Goal: Task Accomplishment & Management: Manage account settings

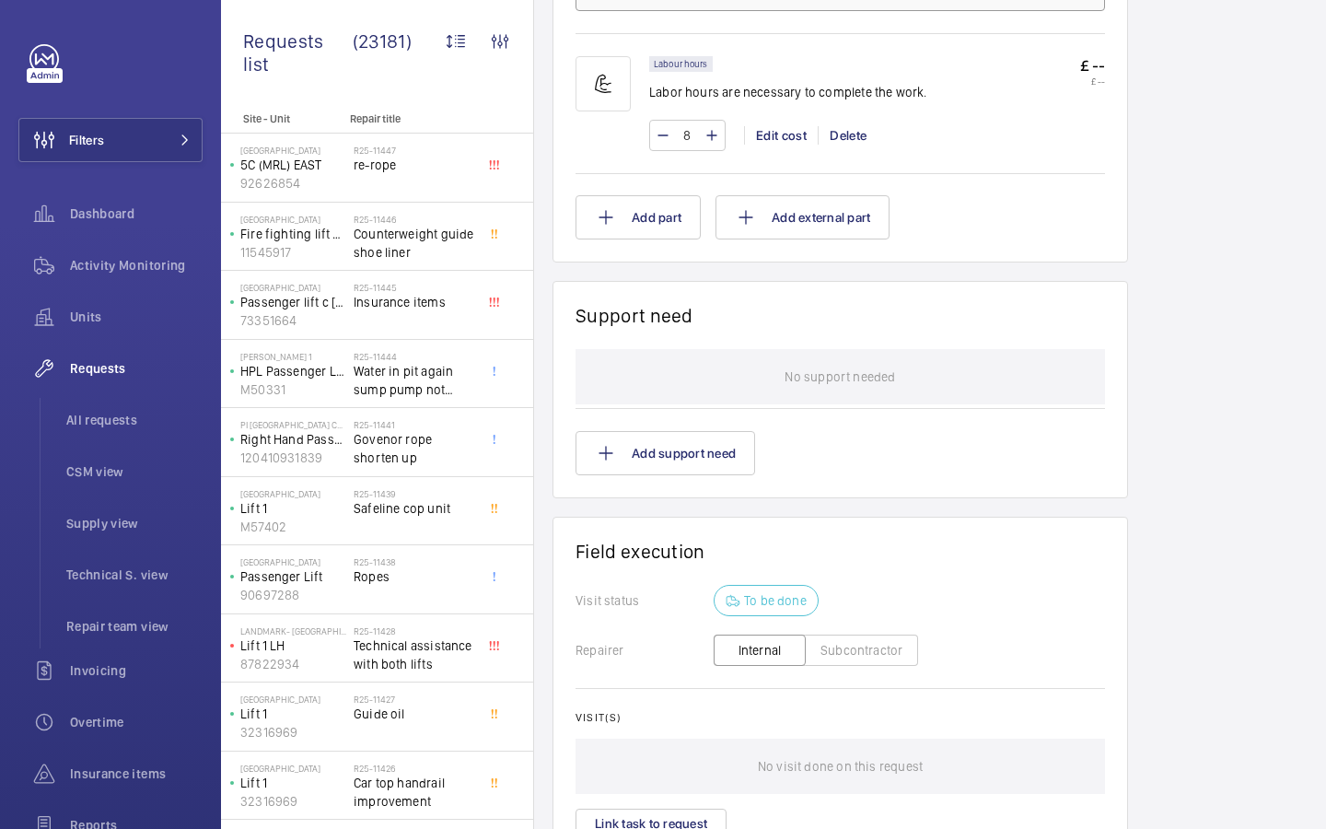
scroll to position [1370, 0]
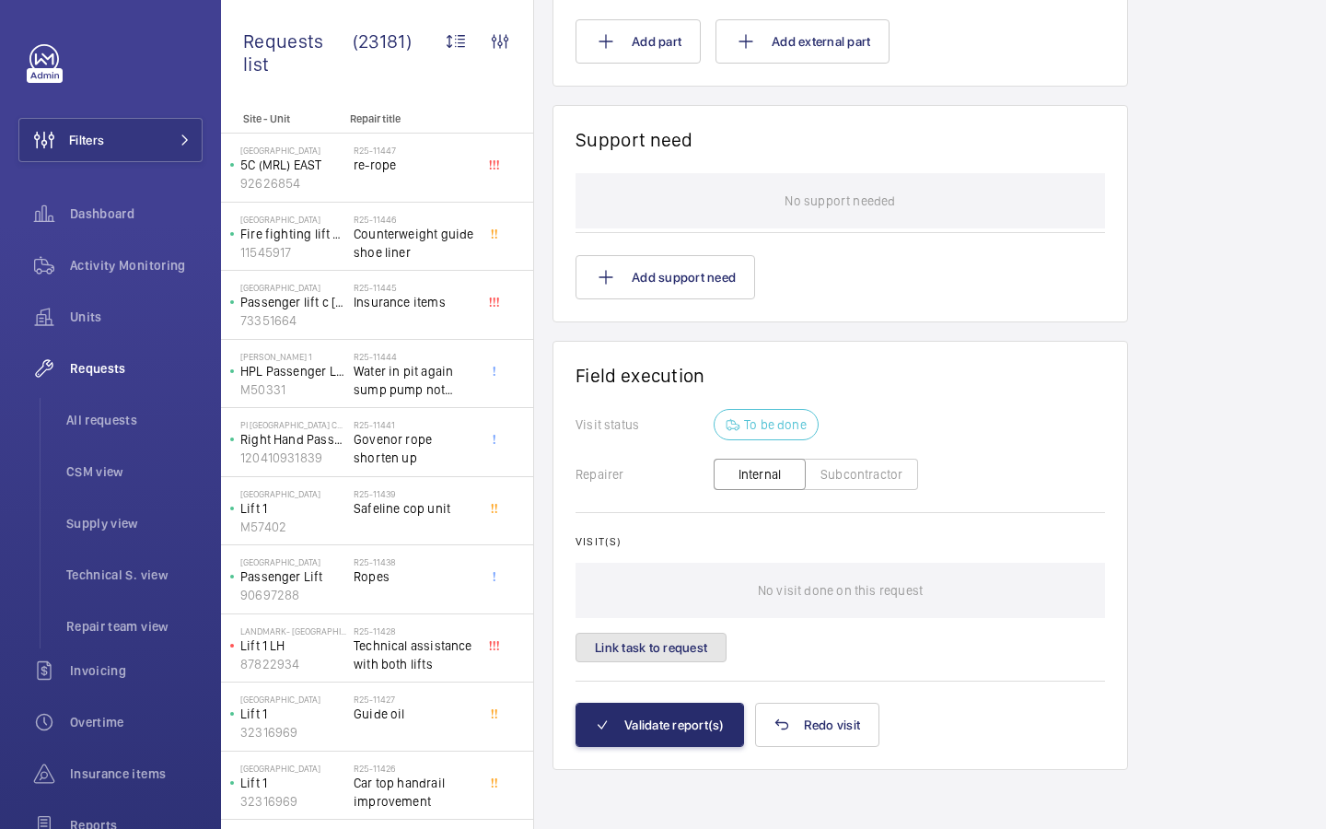
click at [687, 649] on button "Link task to request" at bounding box center [650, 647] width 151 height 29
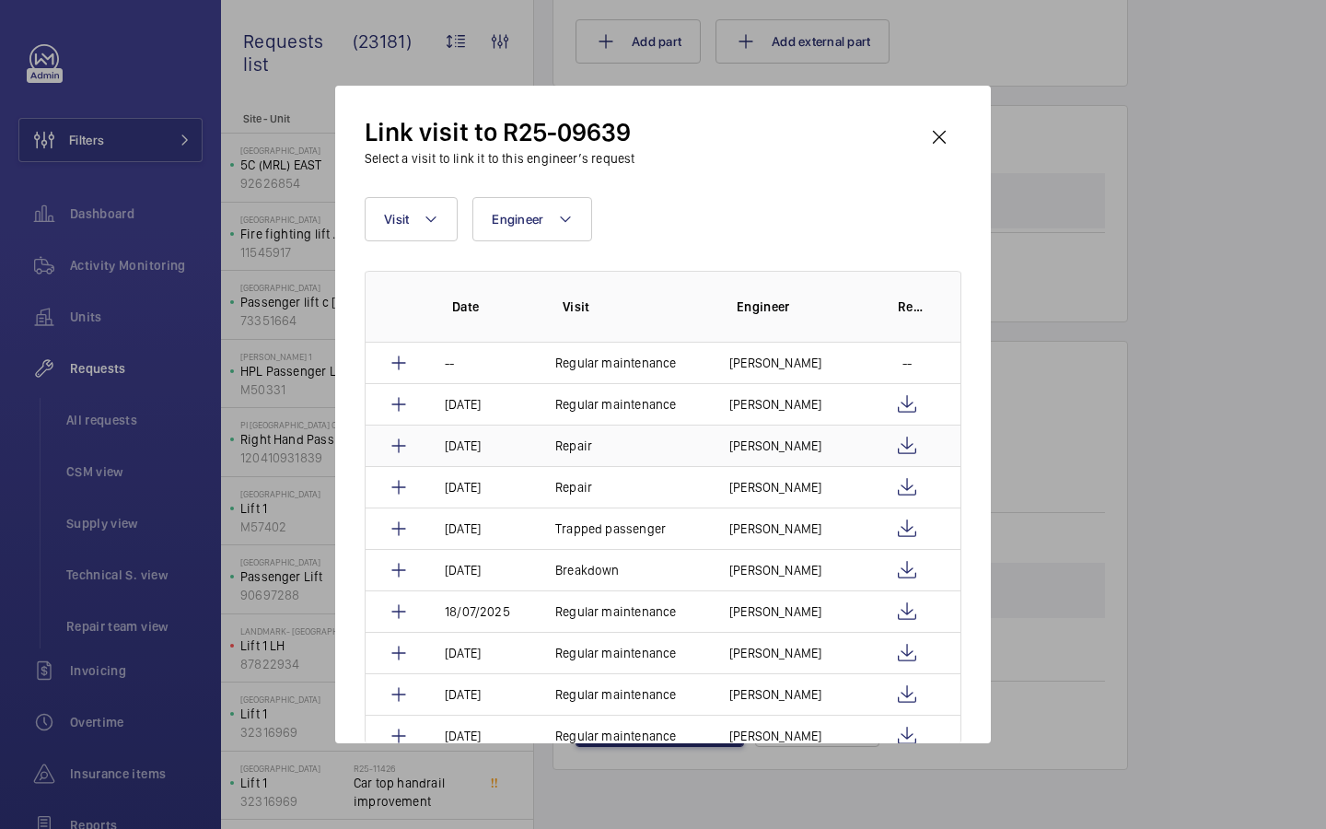
click at [481, 439] on p "[DATE]" at bounding box center [463, 445] width 36 height 18
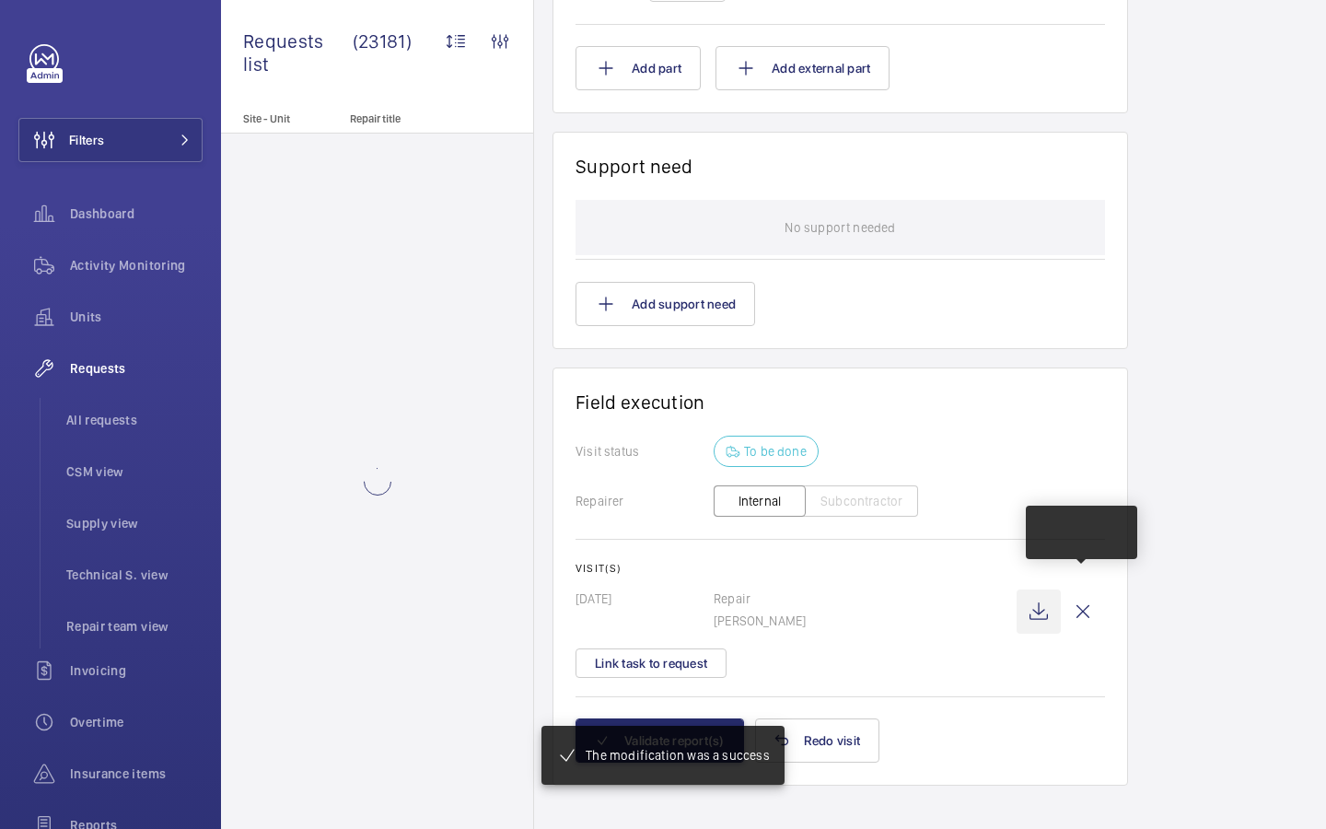
scroll to position [1359, 0]
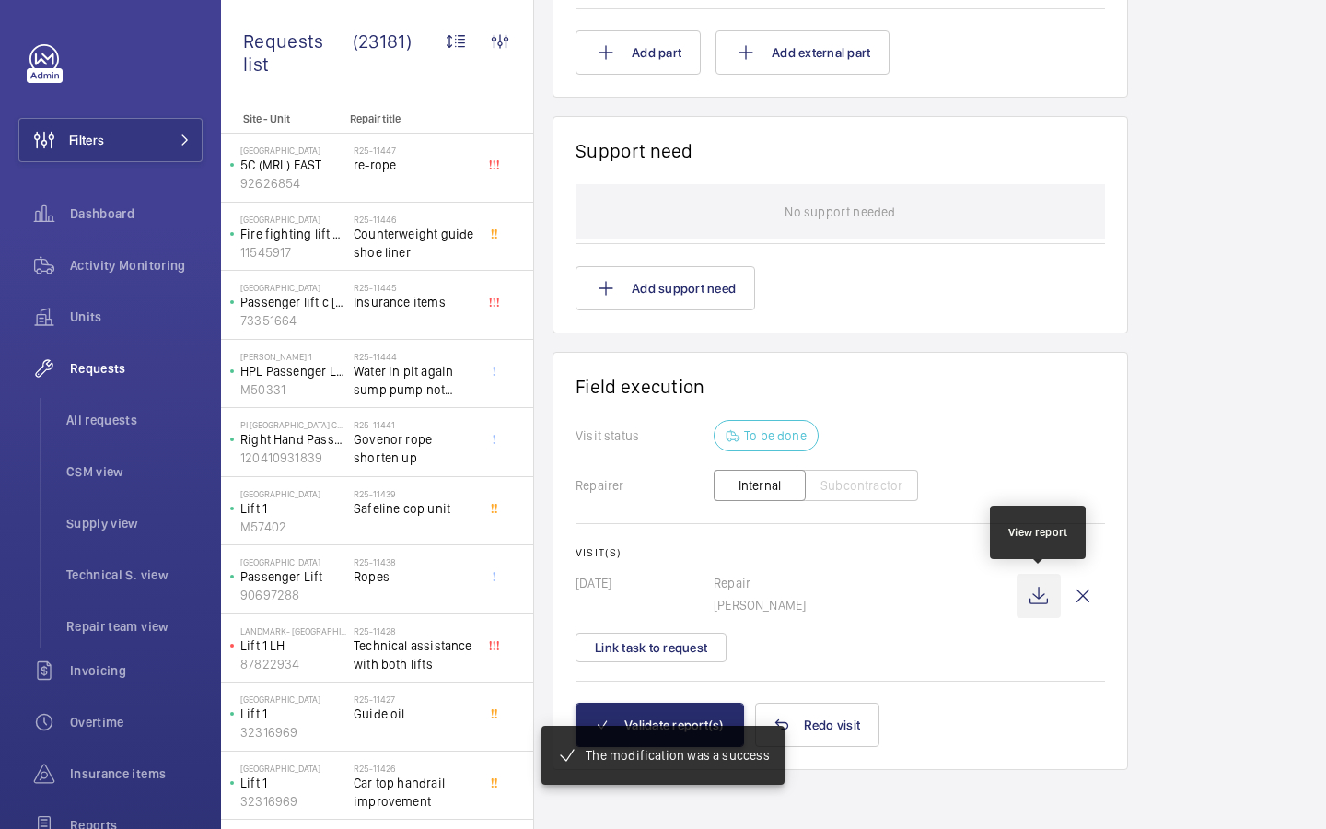
click at [1037, 605] on wm-front-icon-button at bounding box center [1039, 596] width 44 height 44
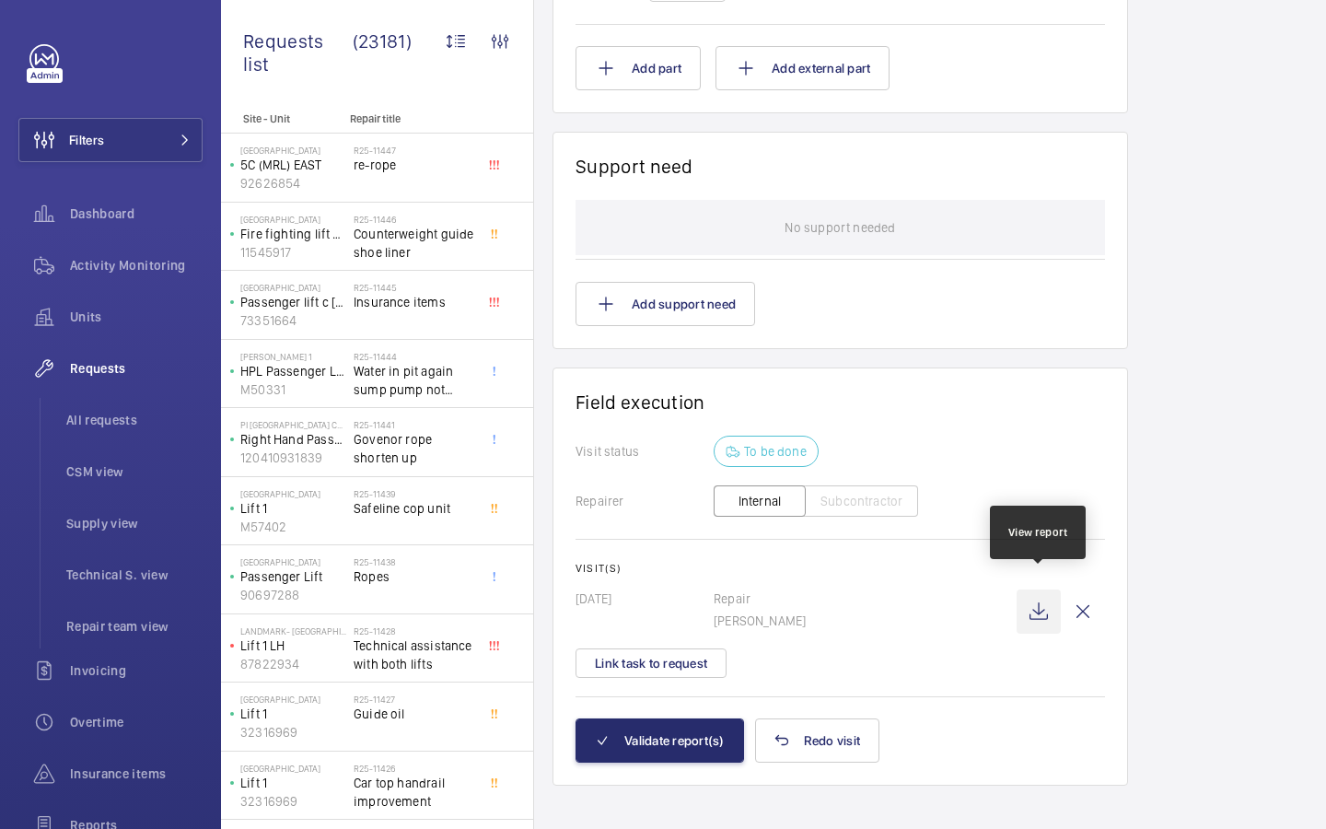
scroll to position [1396, 0]
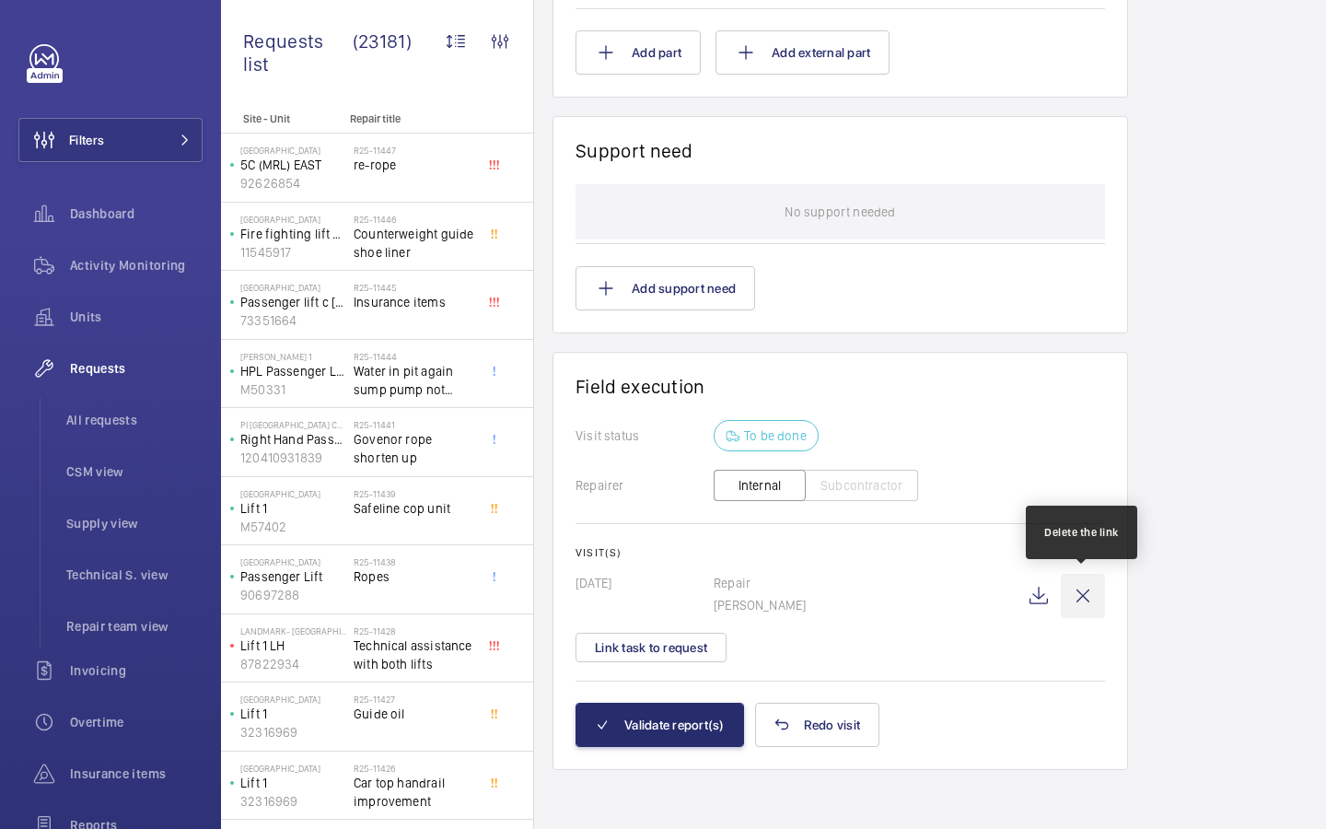
click at [1083, 599] on wm-front-icon-button at bounding box center [1083, 596] width 44 height 44
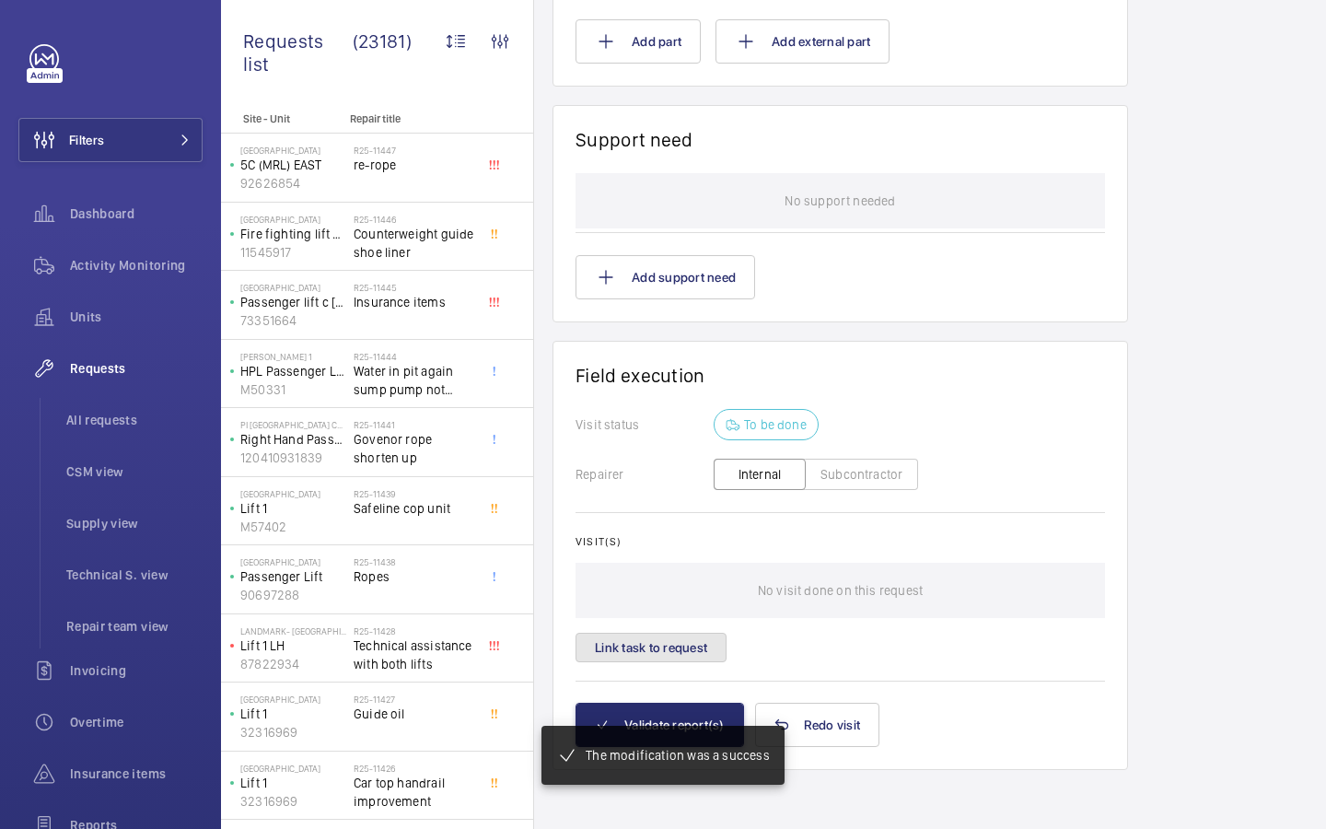
click at [666, 645] on button "Link task to request" at bounding box center [650, 647] width 151 height 29
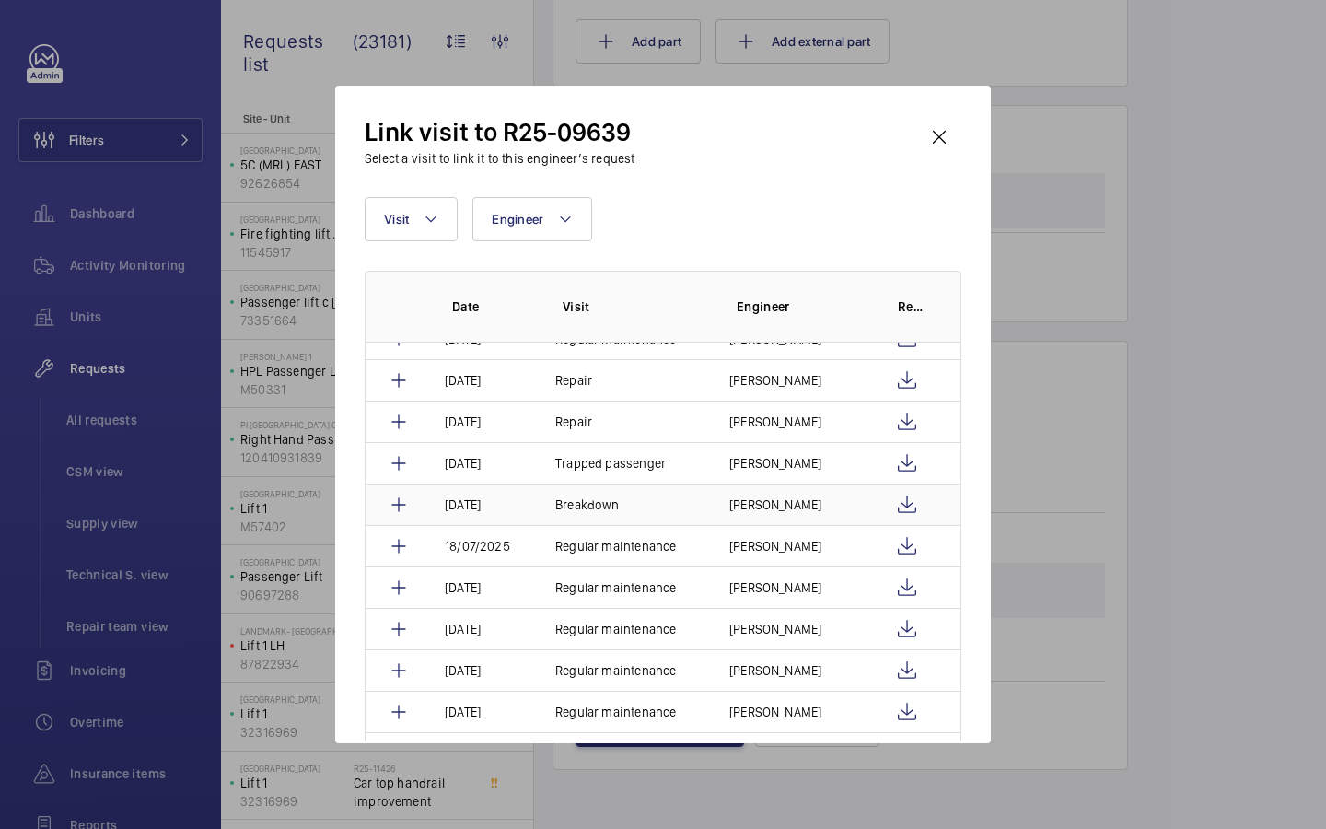
scroll to position [69, 0]
click at [777, 495] on p "David Clifford" at bounding box center [775, 501] width 92 height 18
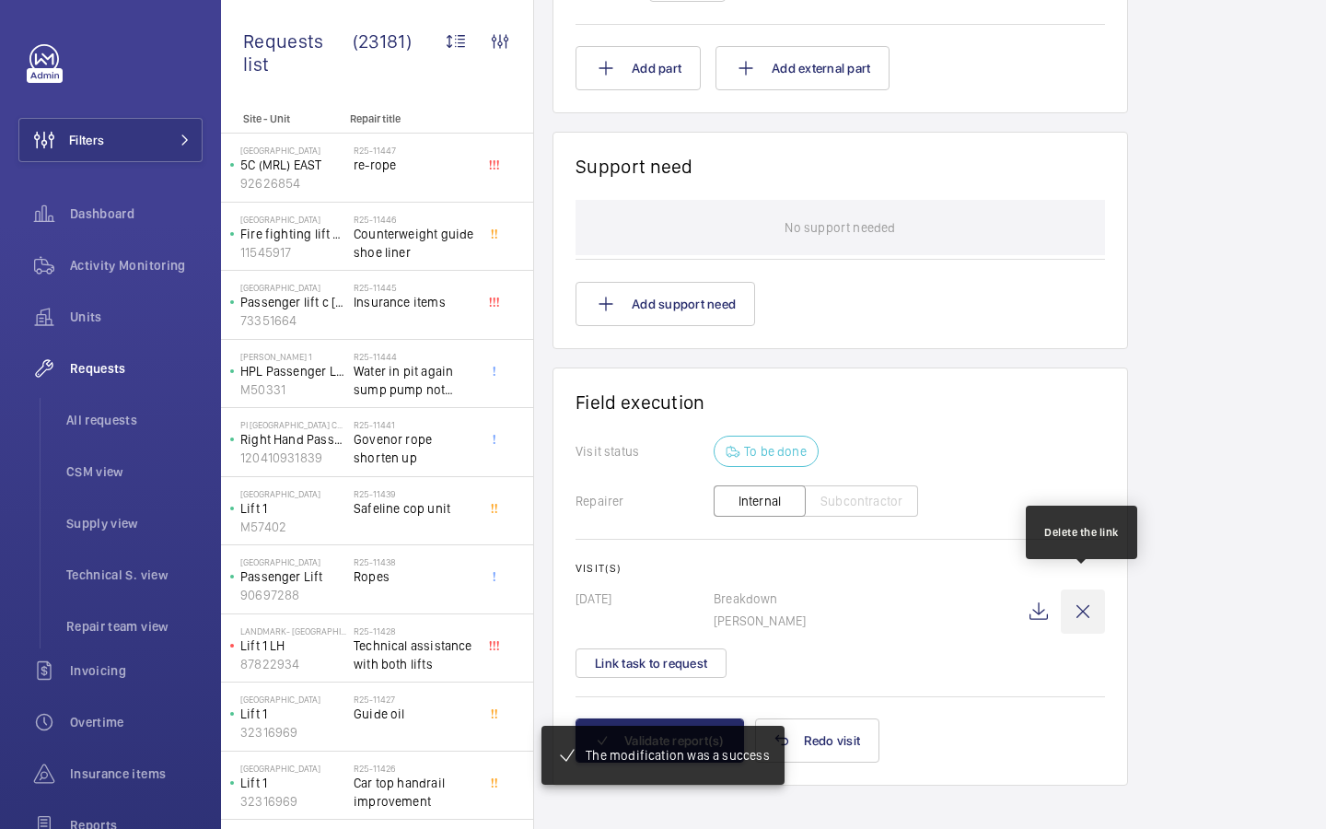
click at [1076, 604] on wm-front-icon-button at bounding box center [1083, 611] width 44 height 44
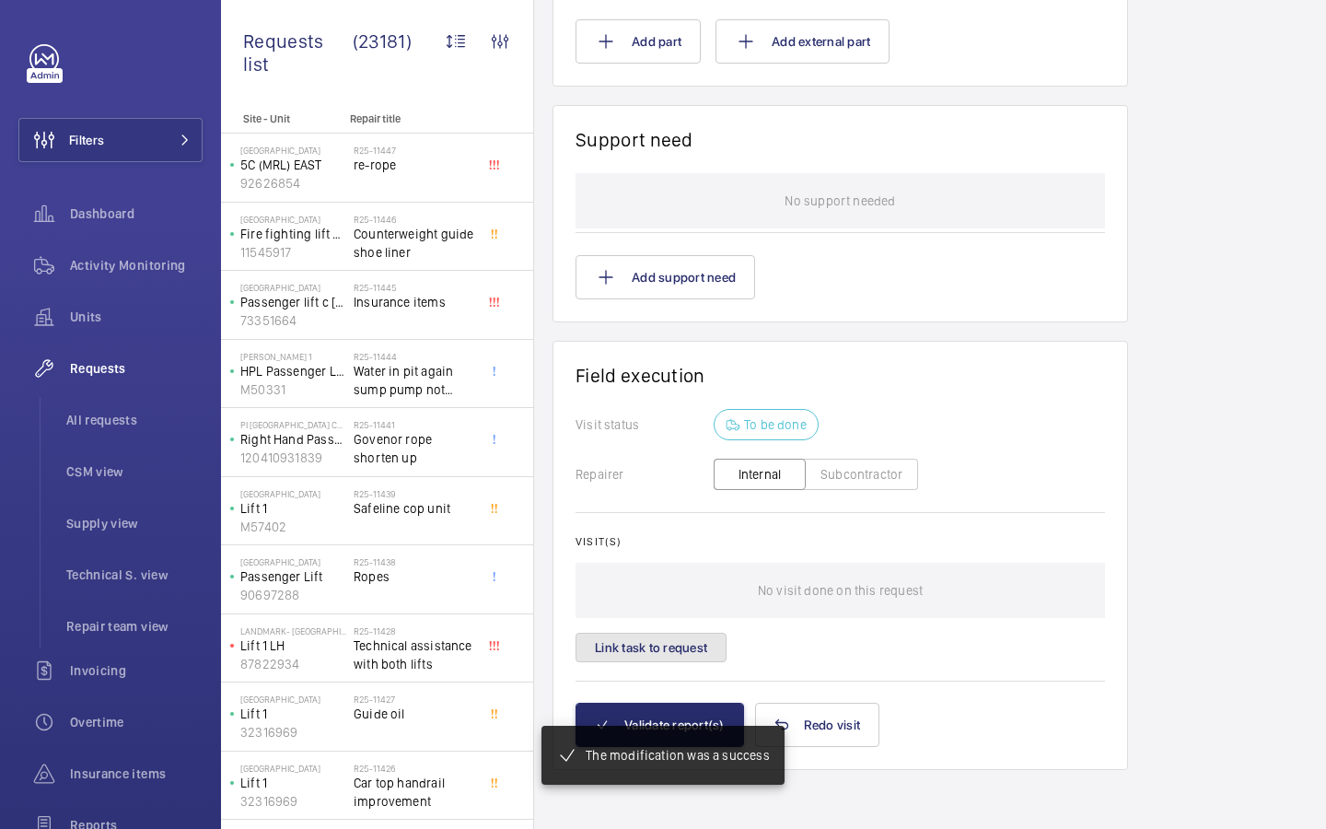
click at [633, 645] on button "Link task to request" at bounding box center [650, 647] width 151 height 29
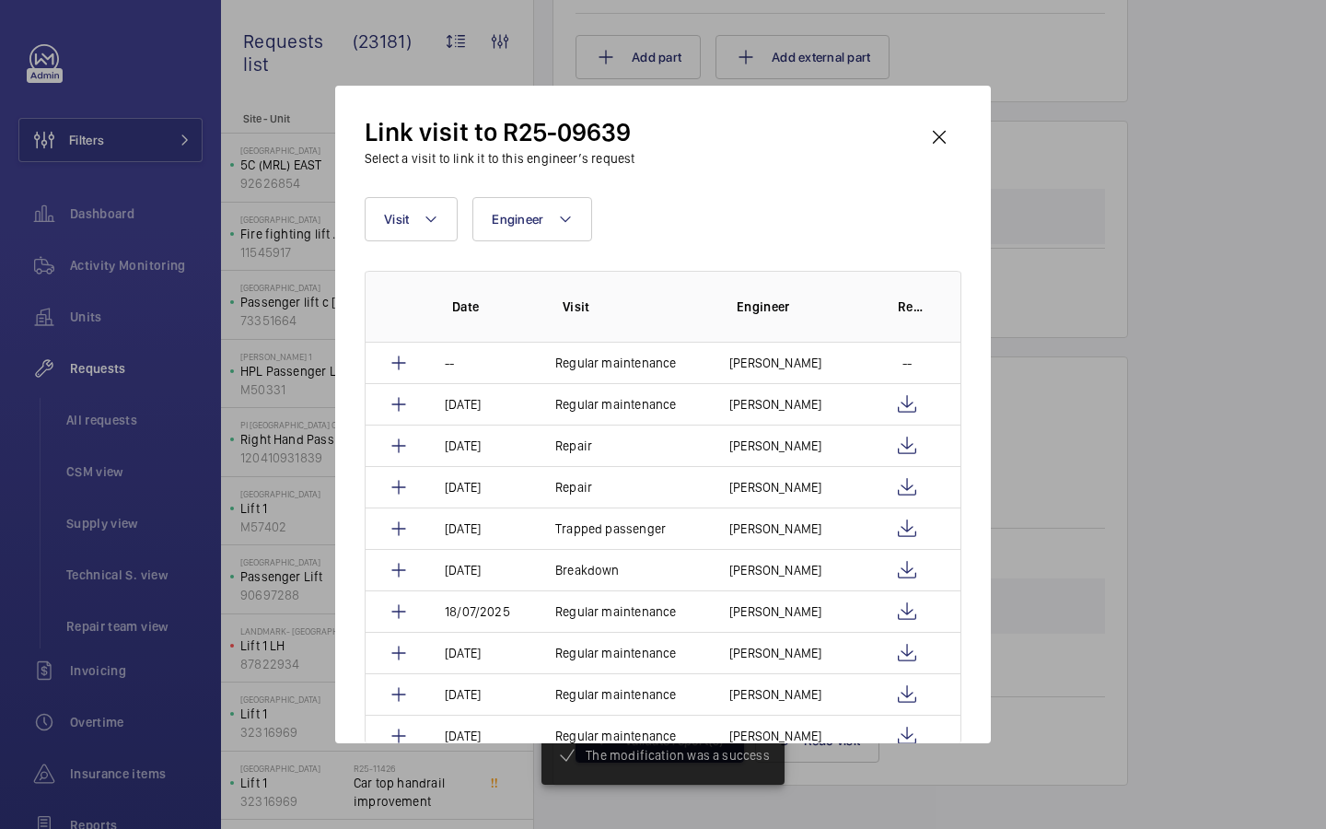
scroll to position [1388, 0]
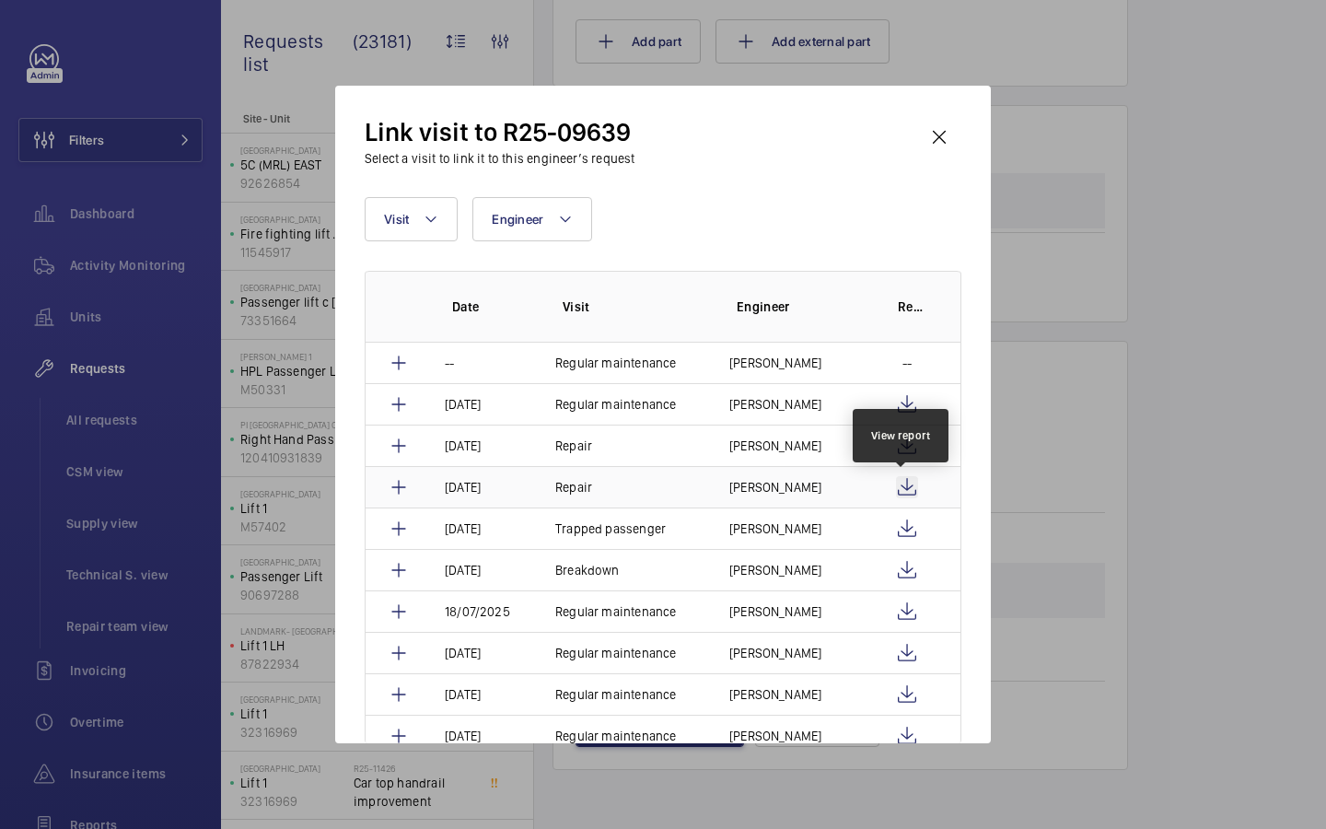
click at [904, 493] on wm-front-icon-button at bounding box center [907, 487] width 22 height 22
click at [934, 138] on wm-front-icon-button at bounding box center [939, 137] width 44 height 44
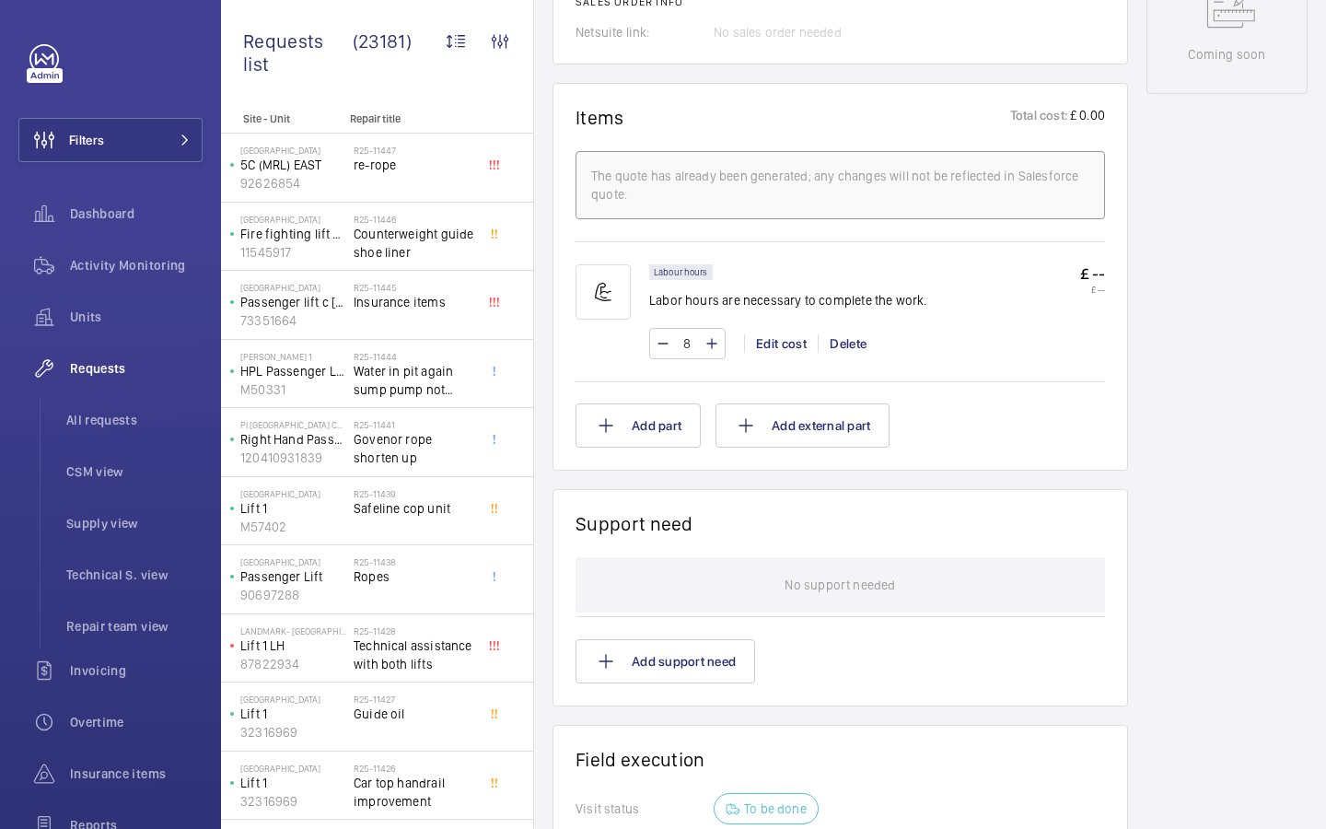
scroll to position [1388, 0]
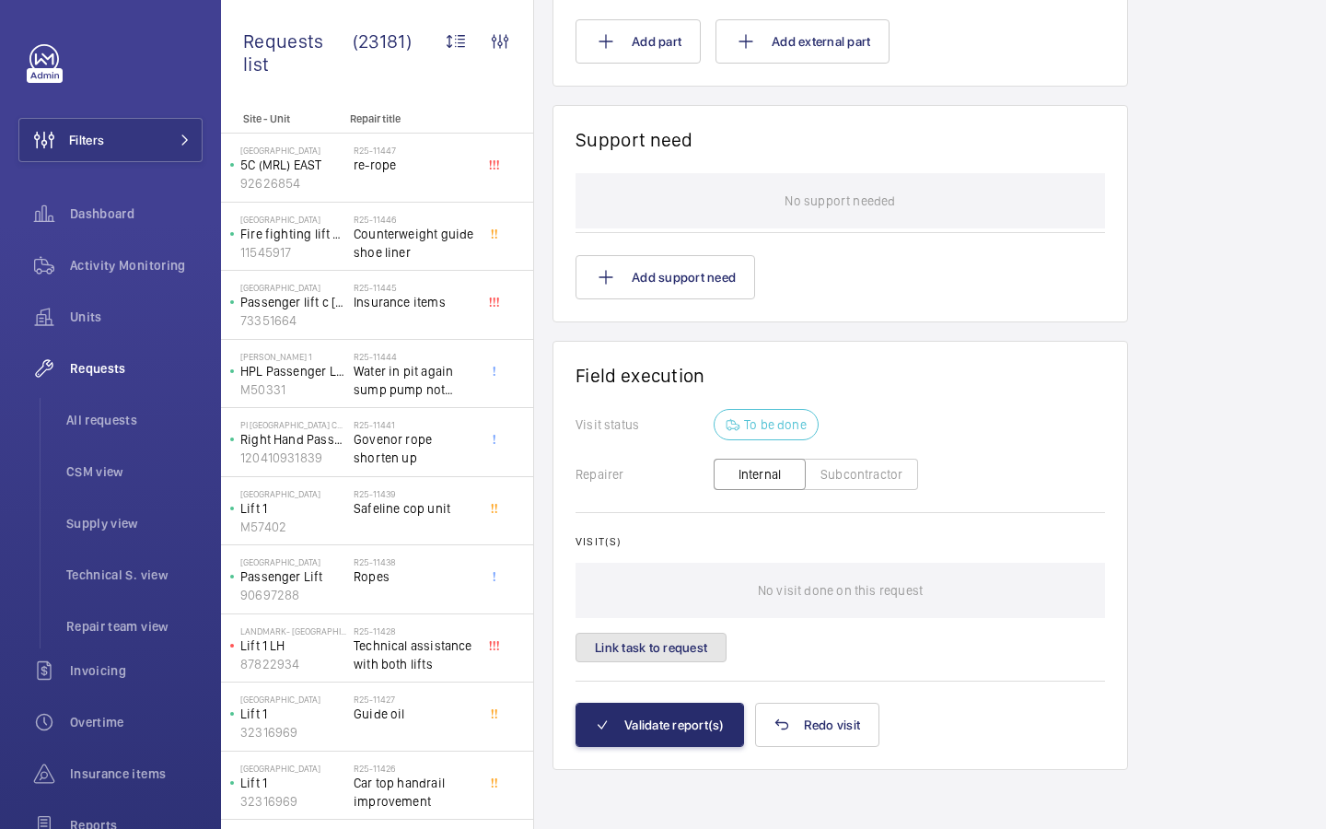
click at [675, 645] on button "Link task to request" at bounding box center [650, 647] width 151 height 29
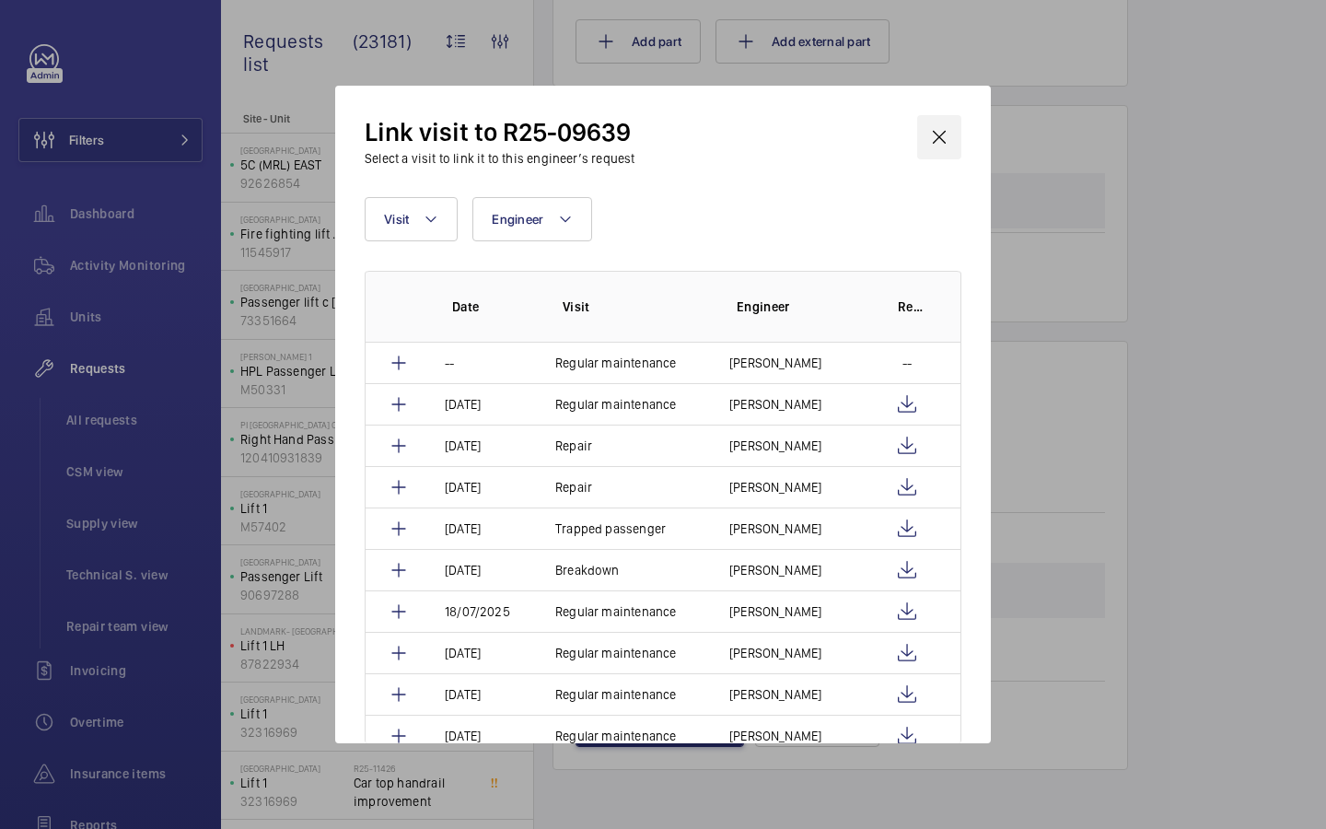
click at [934, 148] on wm-front-icon-button at bounding box center [939, 137] width 44 height 44
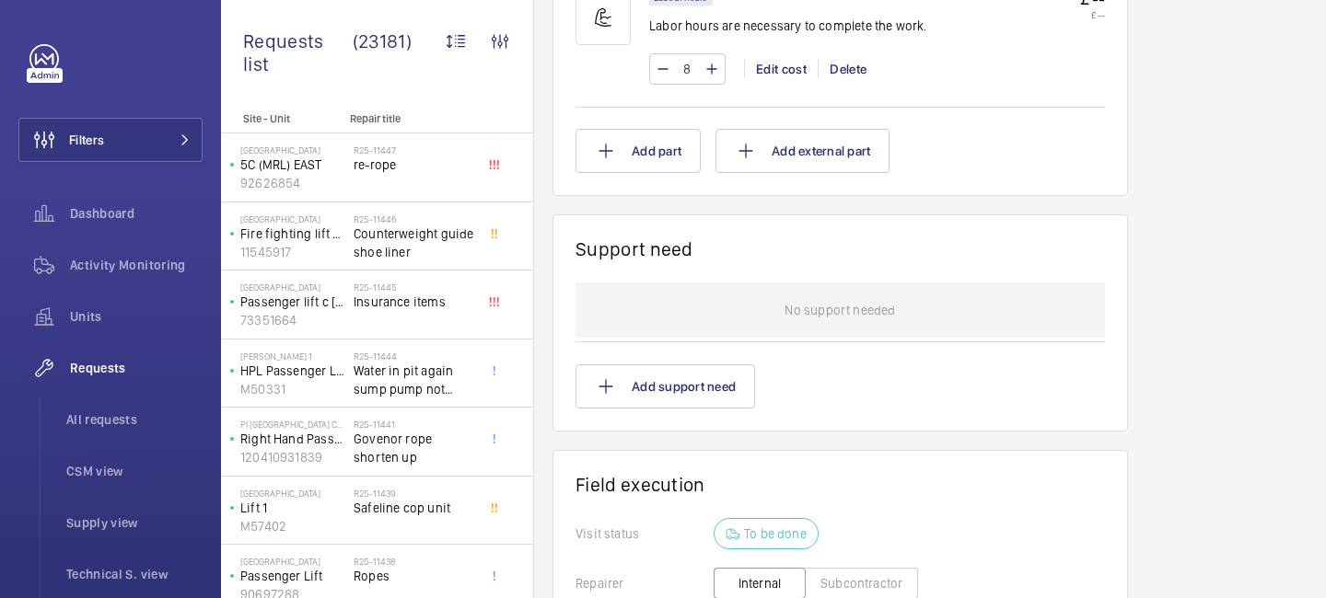
scroll to position [0, 0]
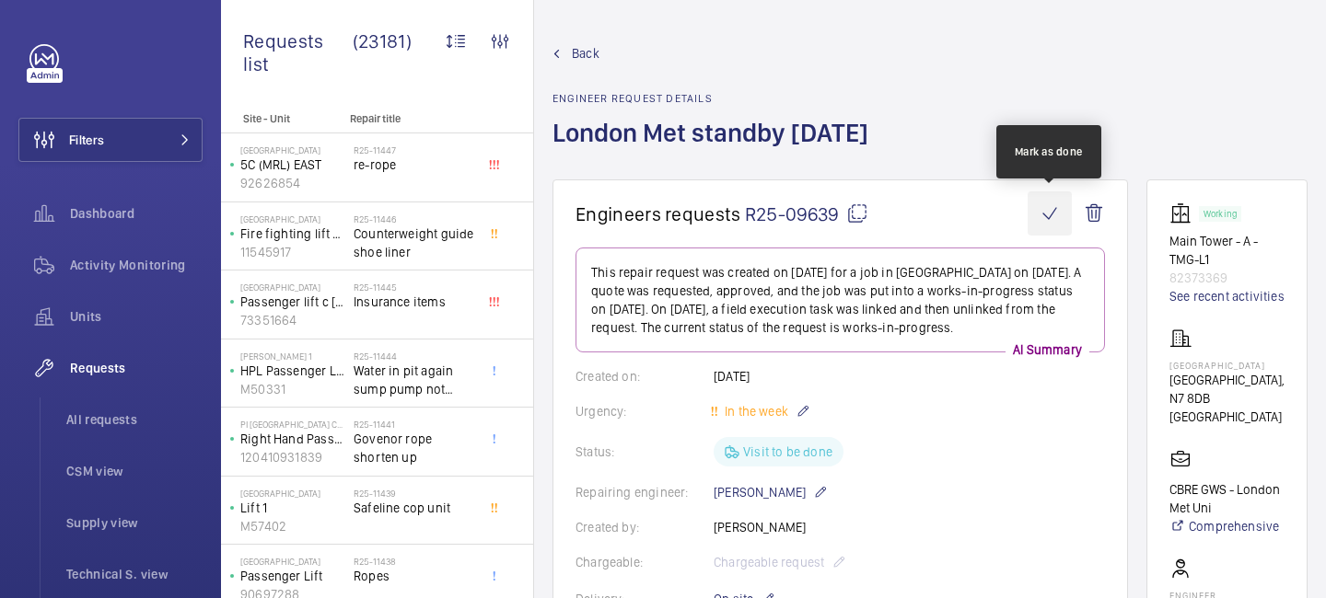
click at [1047, 213] on wm-front-icon-button at bounding box center [1050, 214] width 44 height 44
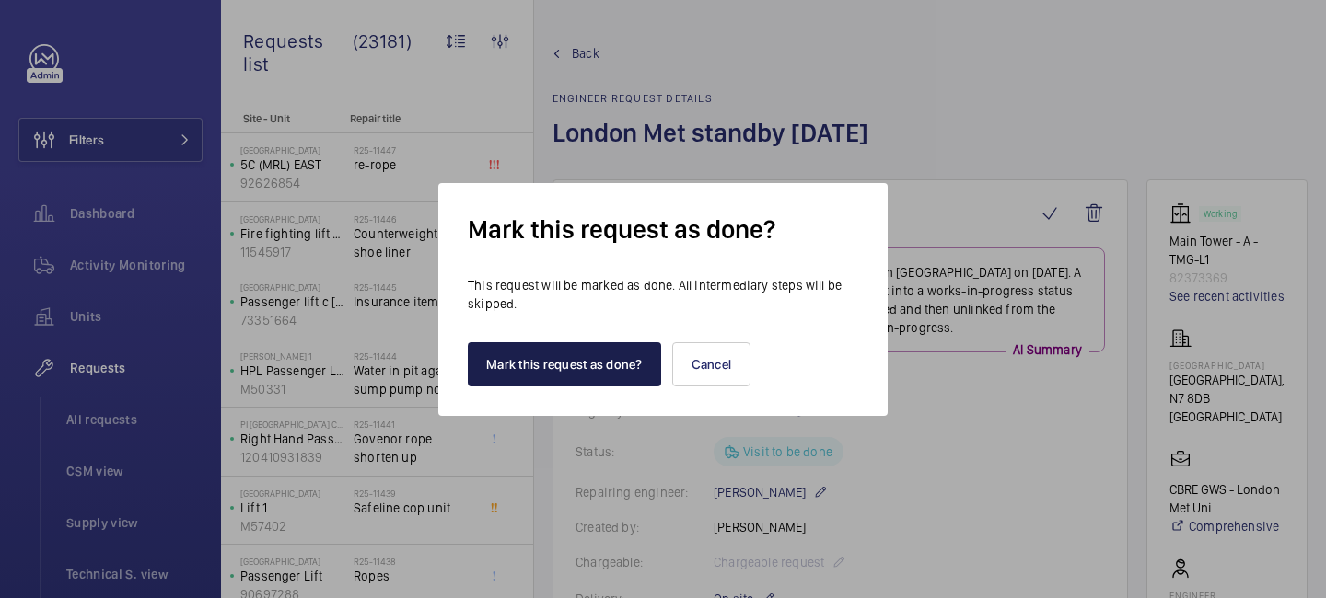
click at [569, 357] on button "Mark this request as done?" at bounding box center [564, 365] width 193 height 44
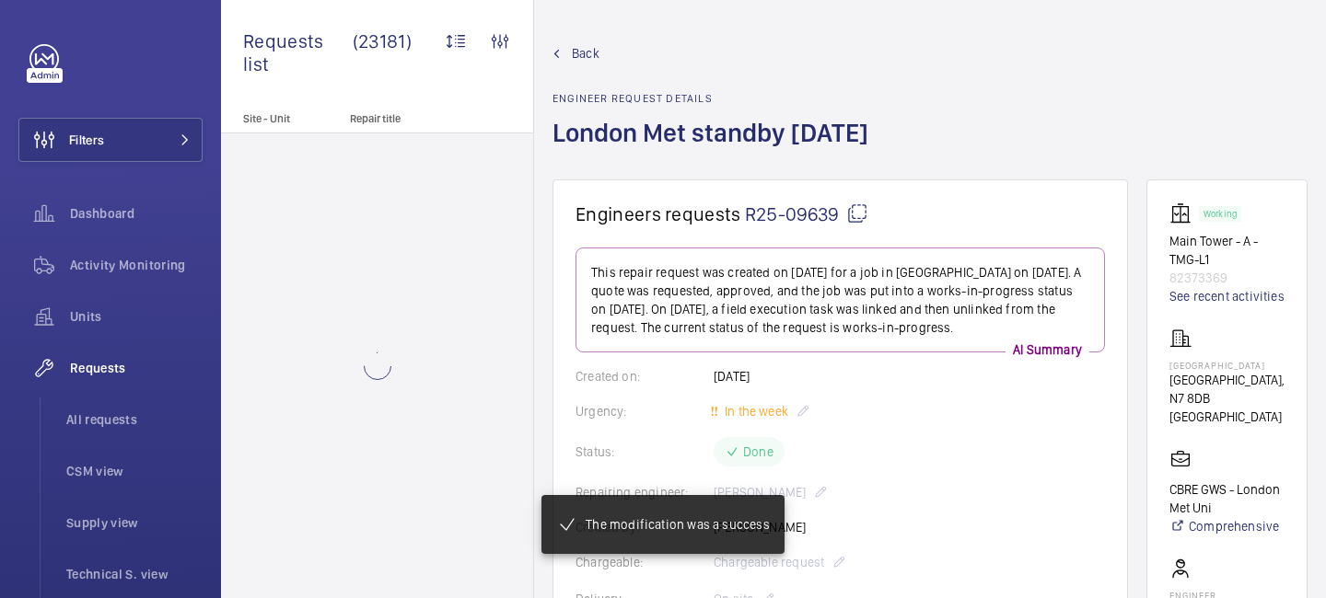
scroll to position [1423, 0]
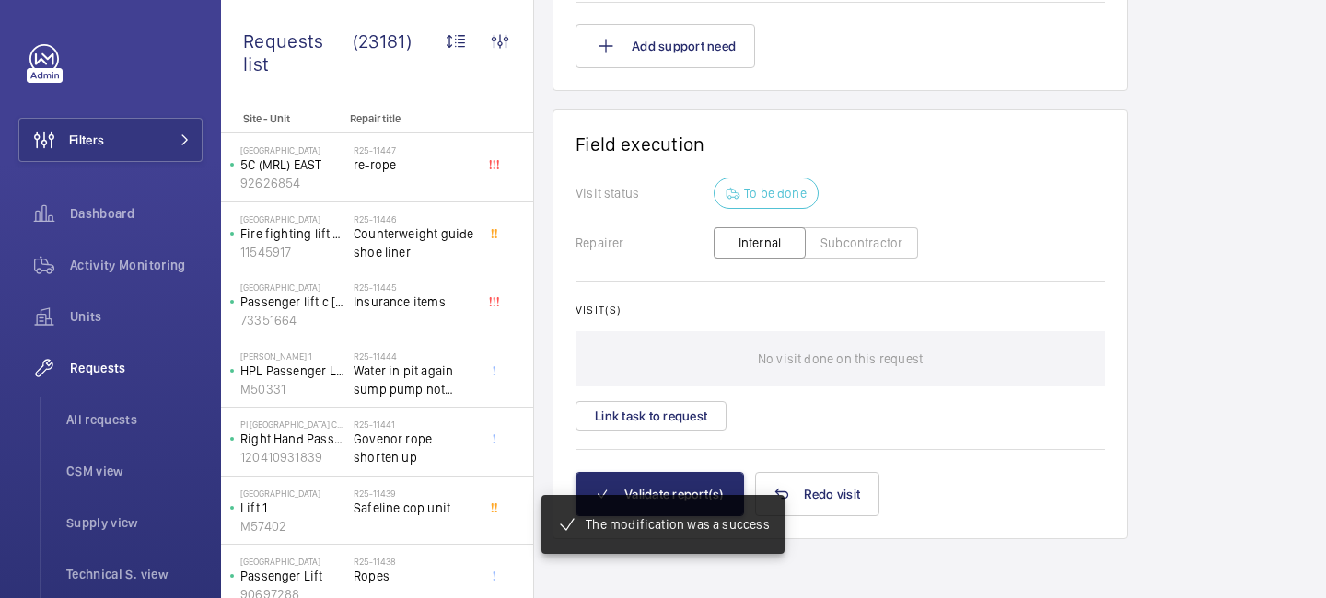
click at [685, 488] on mat-snack-bar-container "The modification was a success" at bounding box center [663, 525] width 316 height 133
click at [676, 489] on mat-snack-bar-container "The modification was a success" at bounding box center [663, 525] width 316 height 133
click at [662, 495] on button "Validate report(s)" at bounding box center [659, 494] width 168 height 44
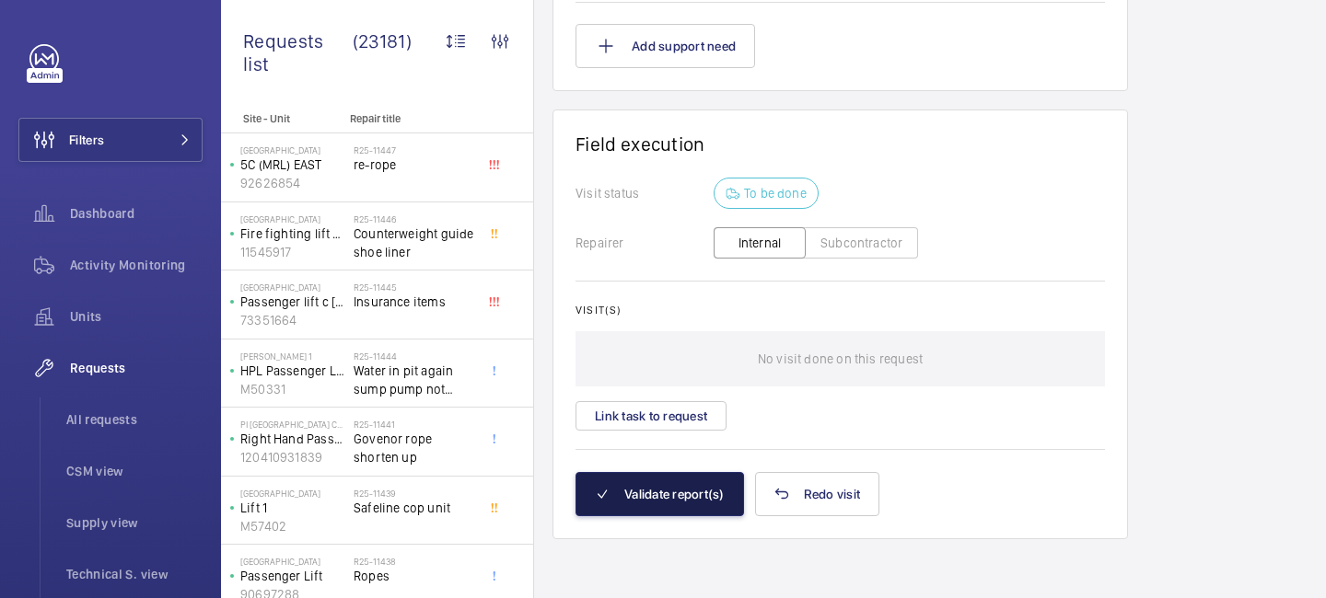
click at [662, 495] on button "Validate report(s)" at bounding box center [659, 494] width 168 height 44
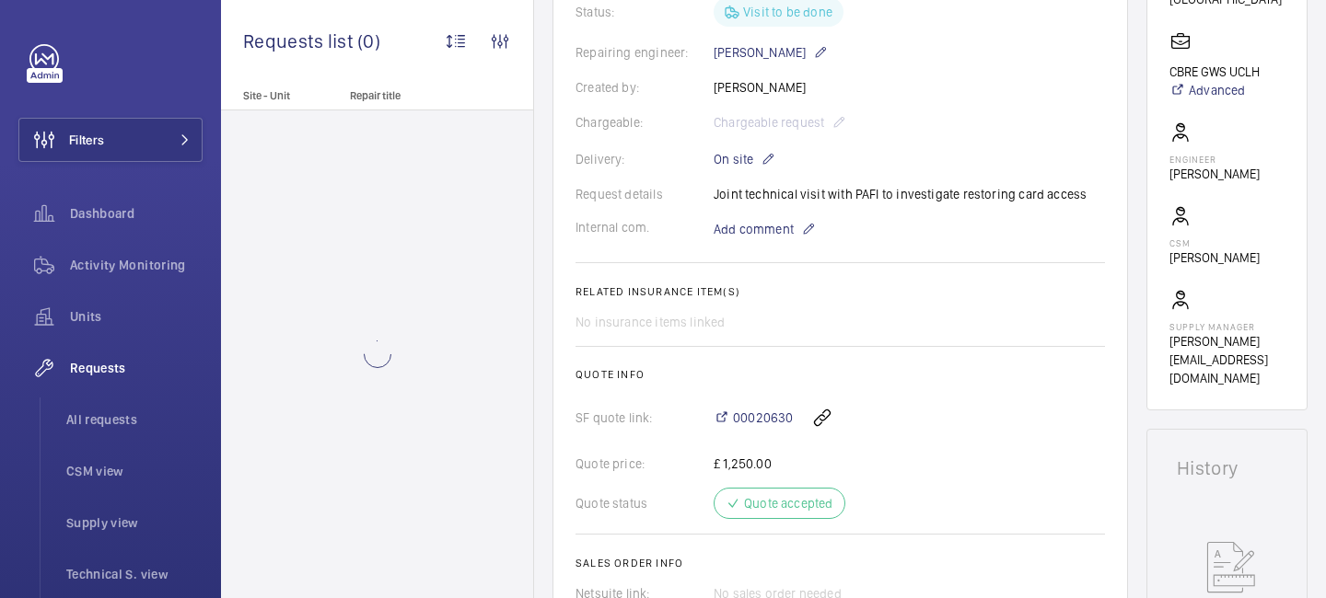
scroll to position [458, 0]
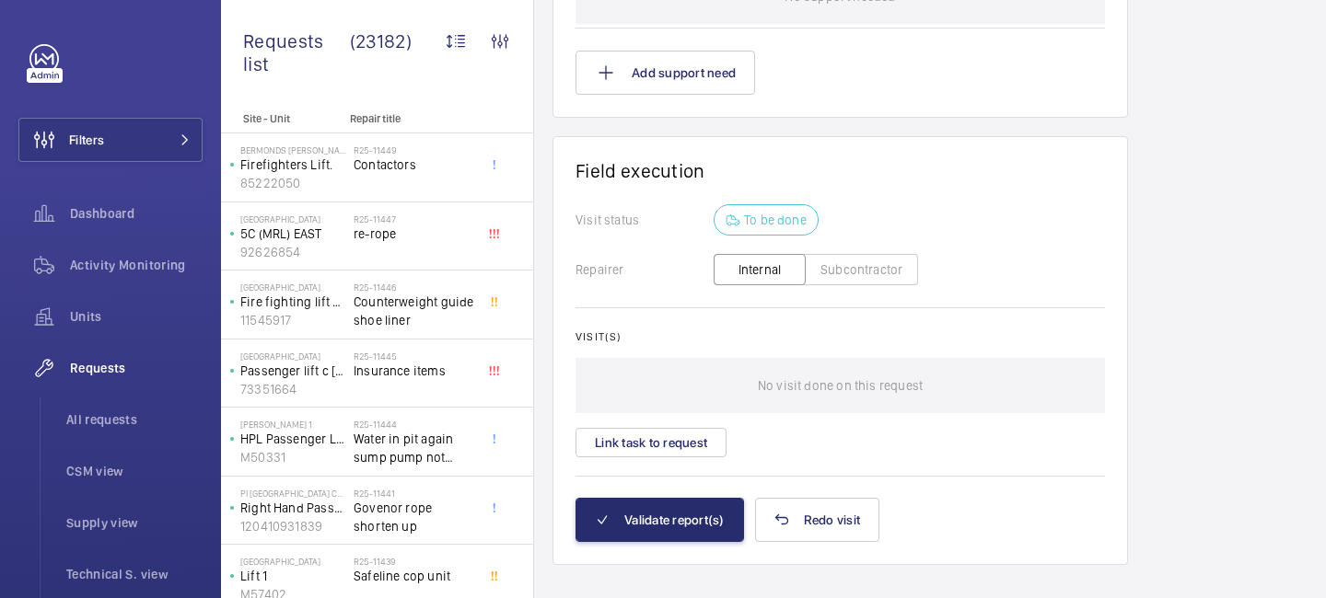
scroll to position [1653, 0]
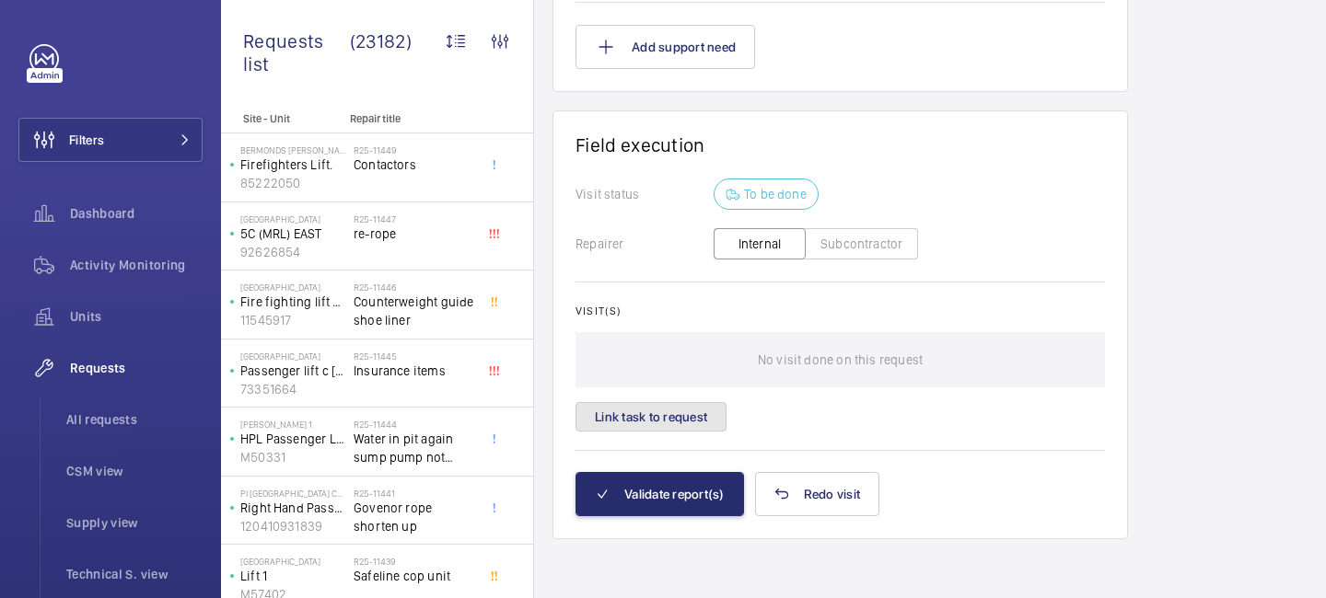
click at [690, 422] on button "Link task to request" at bounding box center [650, 416] width 151 height 29
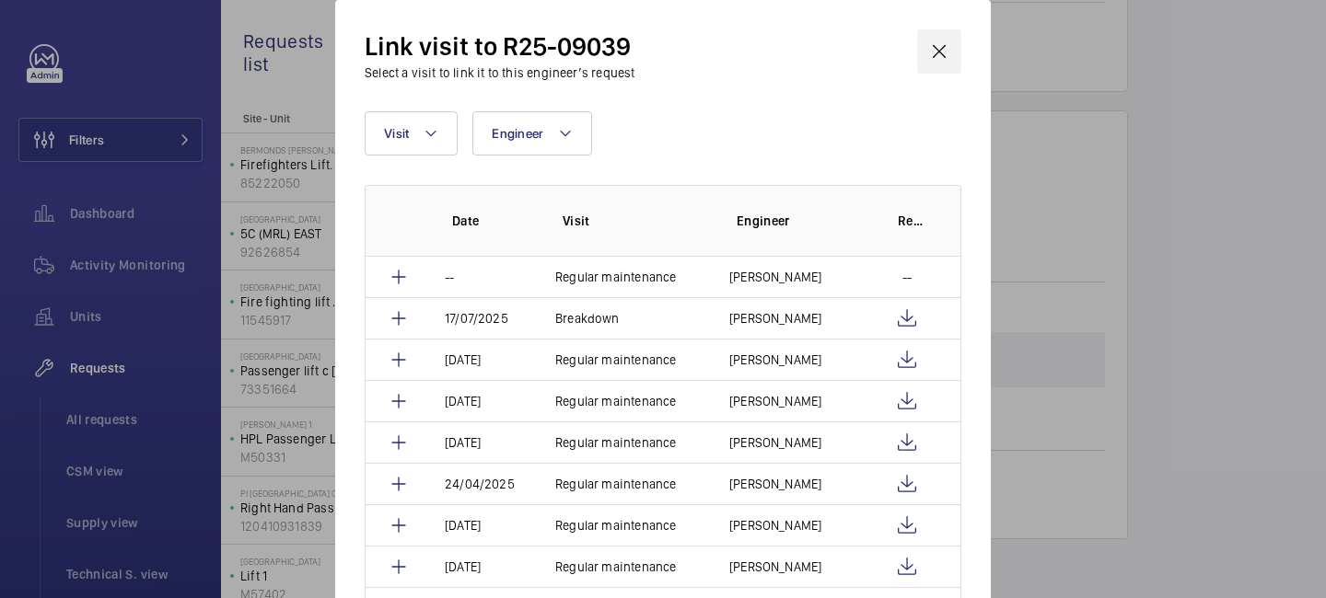
click at [937, 54] on wm-front-icon-button at bounding box center [939, 51] width 44 height 44
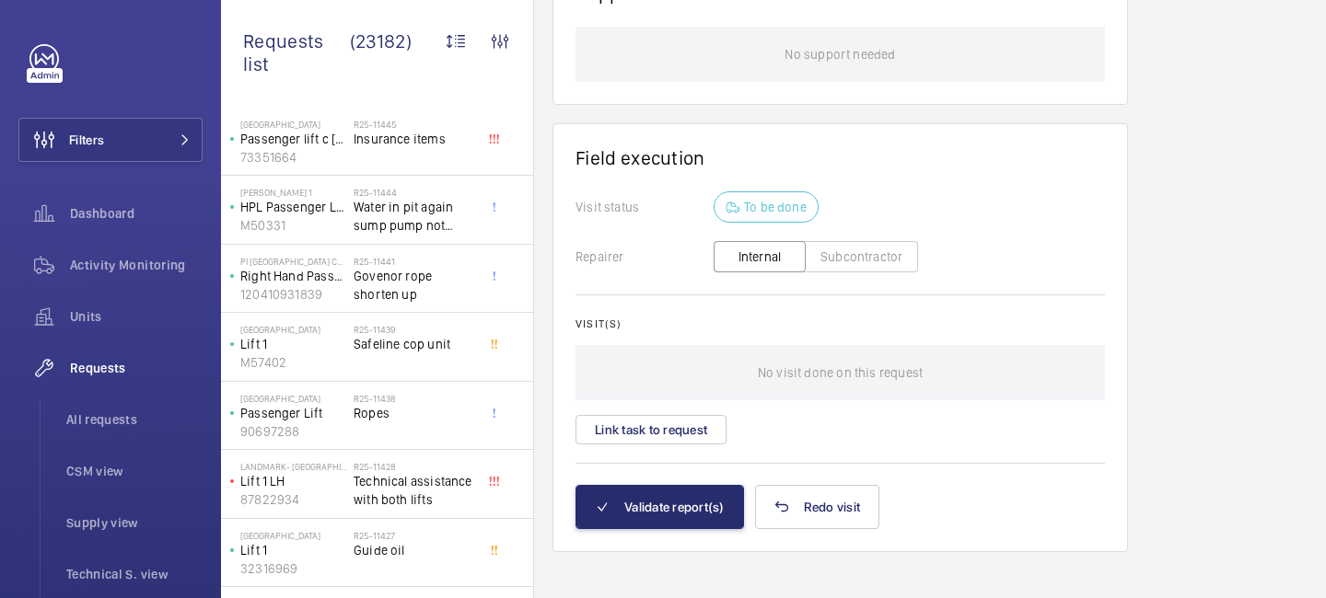
scroll to position [1566, 0]
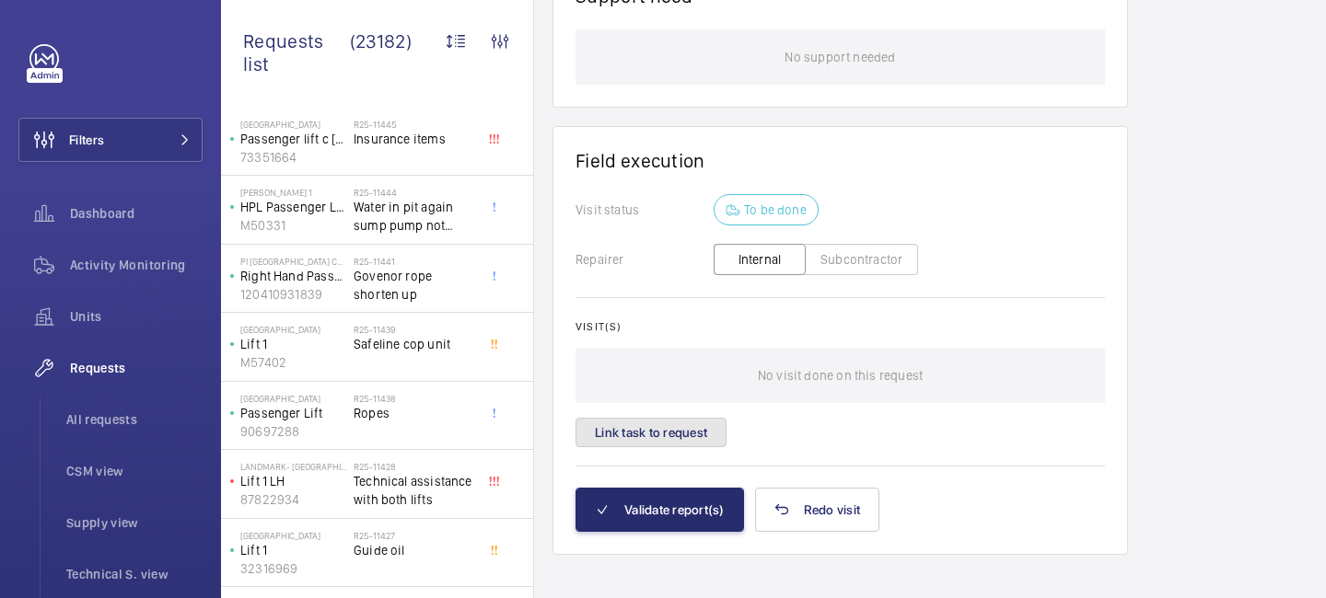
click at [686, 439] on button "Link task to request" at bounding box center [650, 432] width 151 height 29
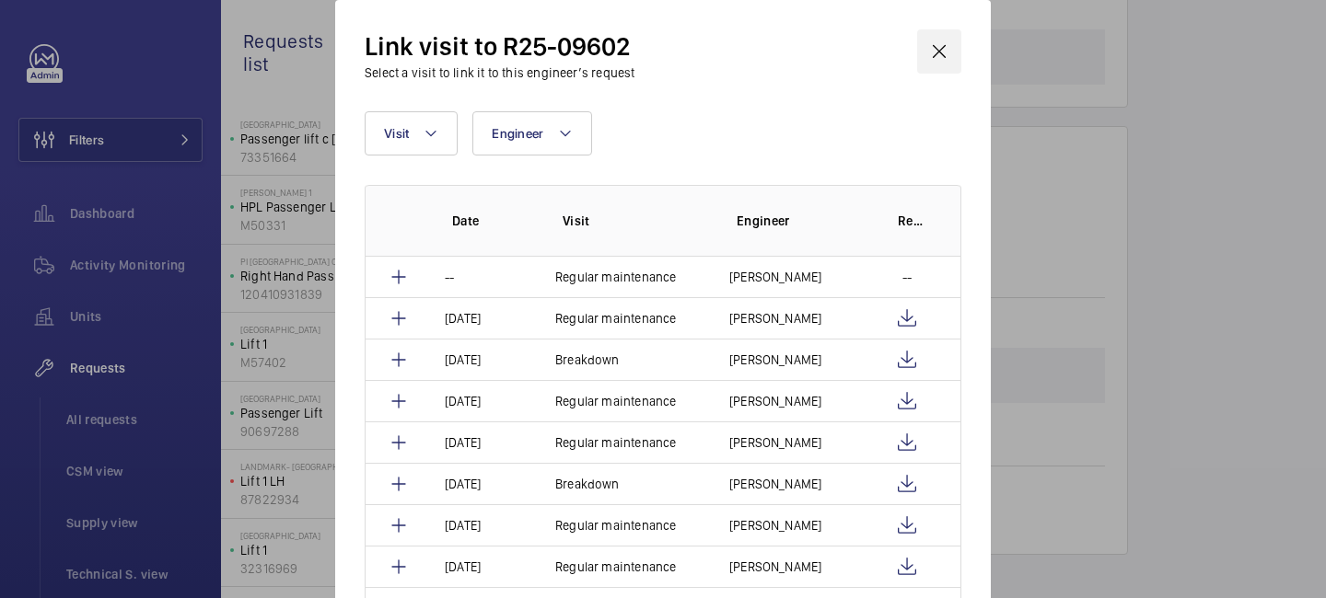
click at [940, 38] on wm-front-icon-button at bounding box center [939, 51] width 44 height 44
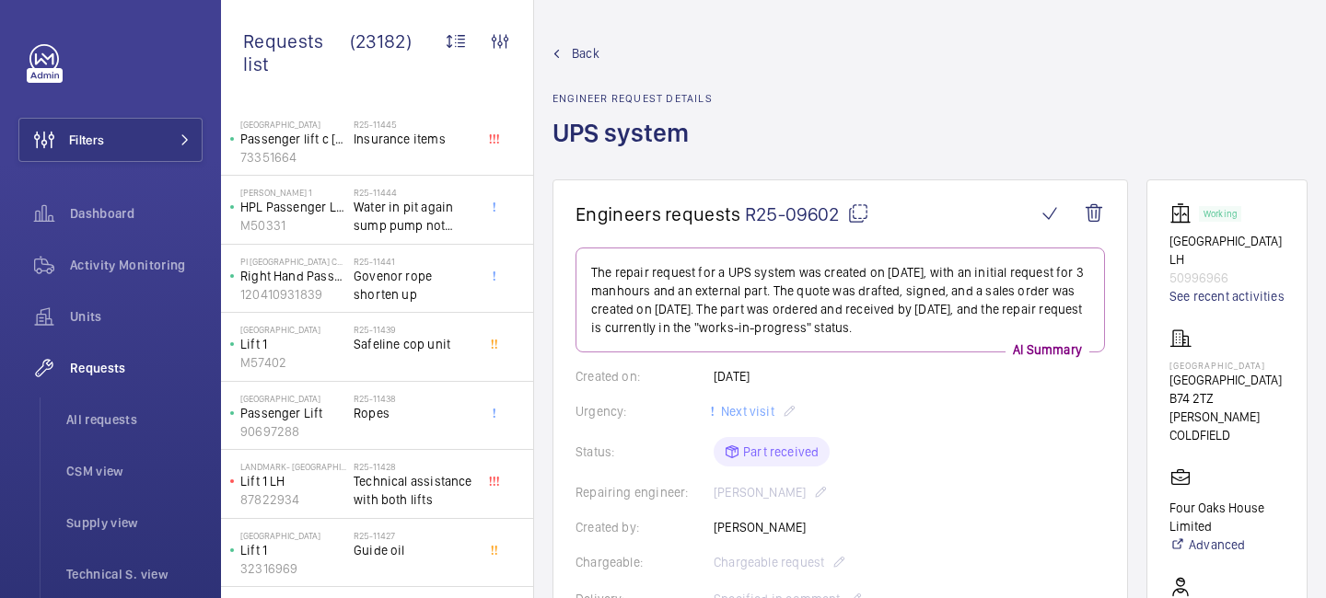
click at [577, 57] on span "Back" at bounding box center [586, 53] width 28 height 18
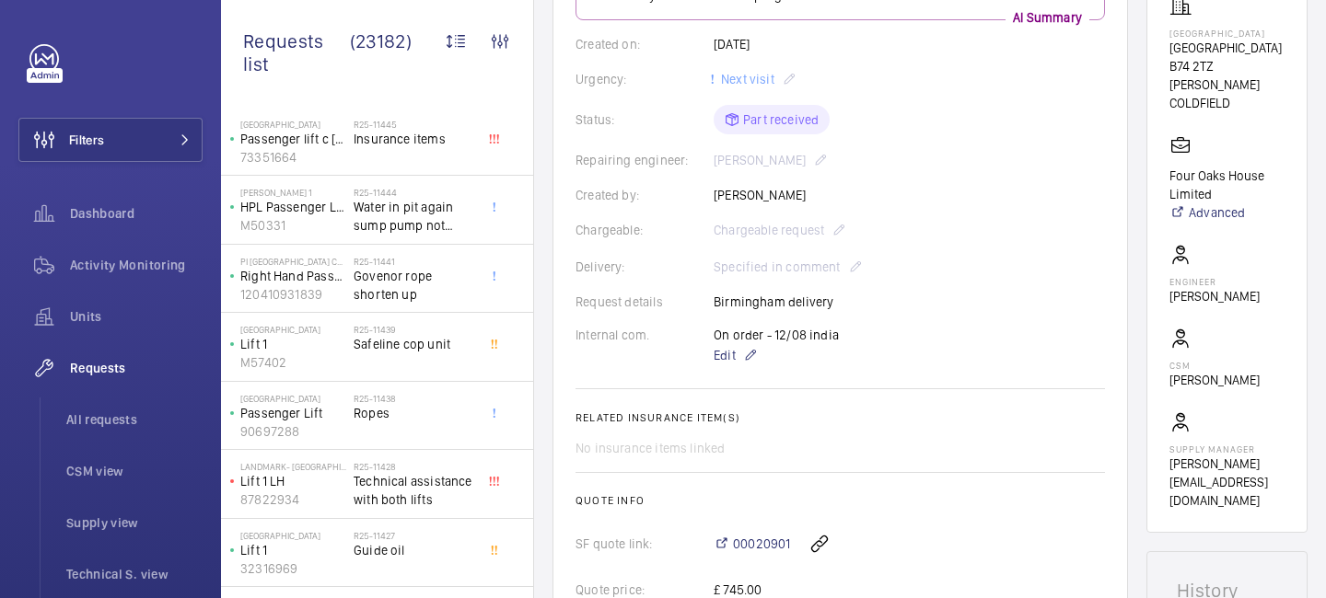
scroll to position [250, 0]
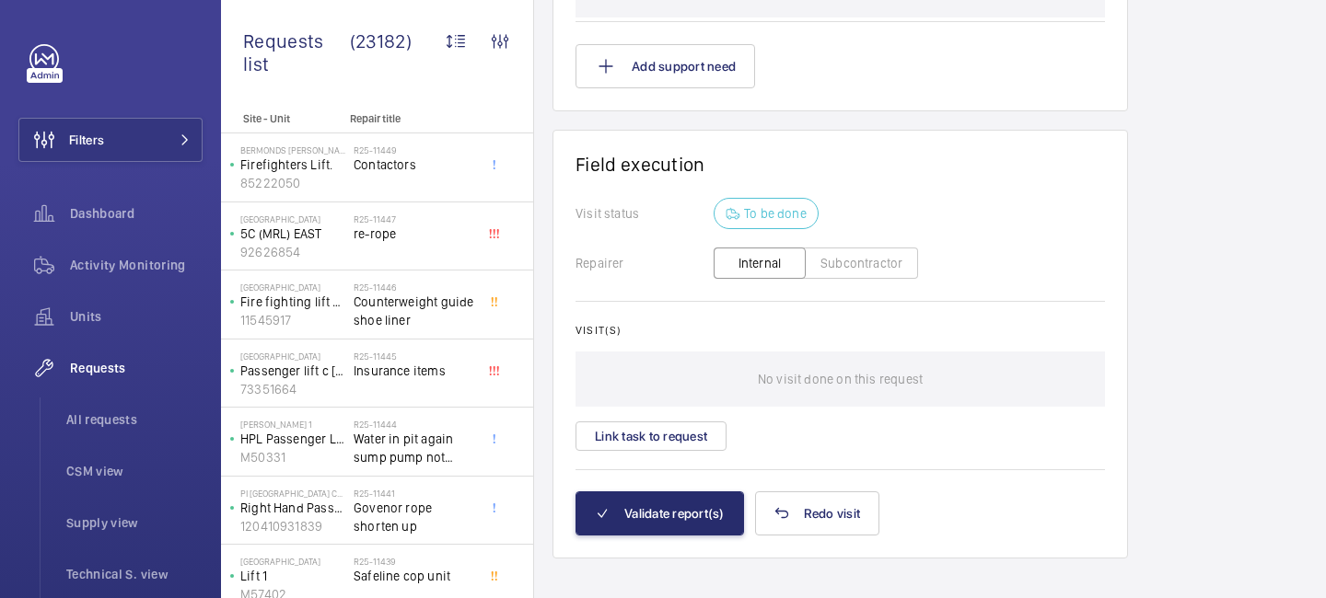
scroll to position [1582, 0]
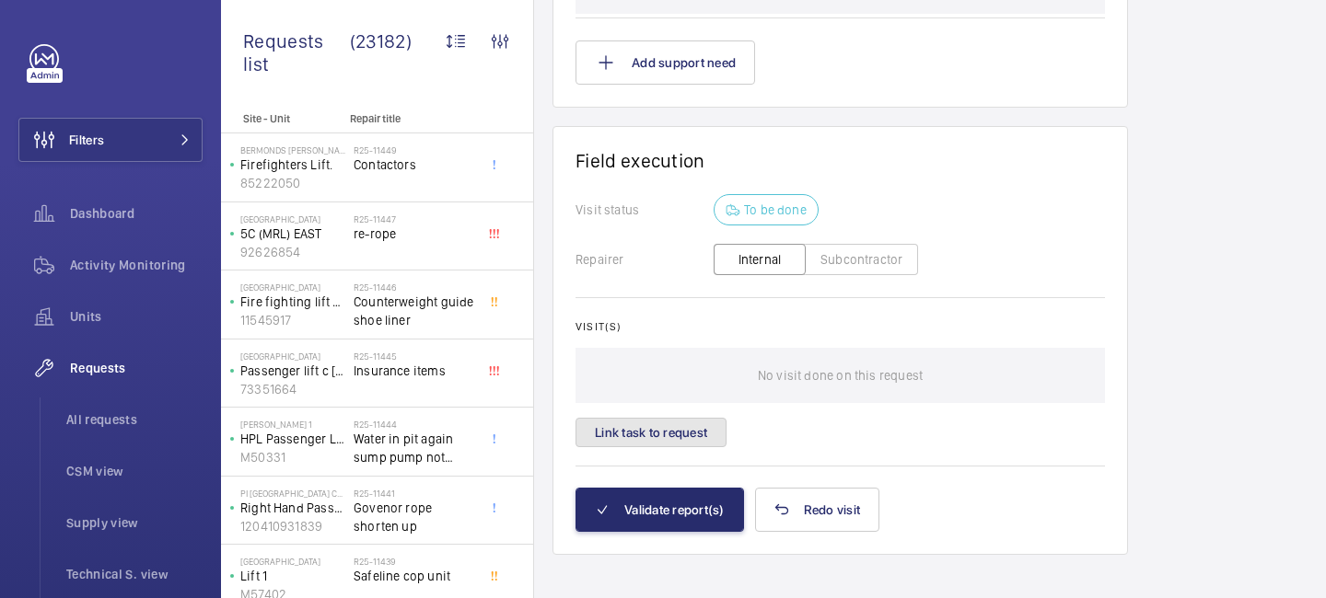
click at [681, 444] on button "Link task to request" at bounding box center [650, 432] width 151 height 29
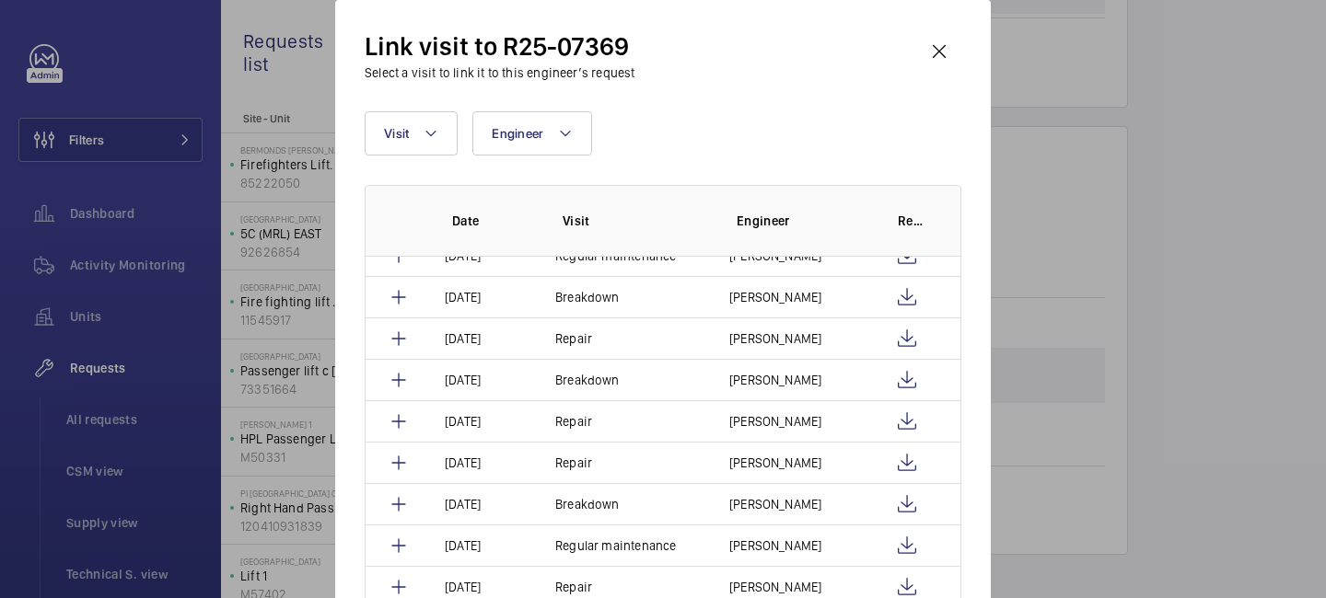
scroll to position [845, 0]
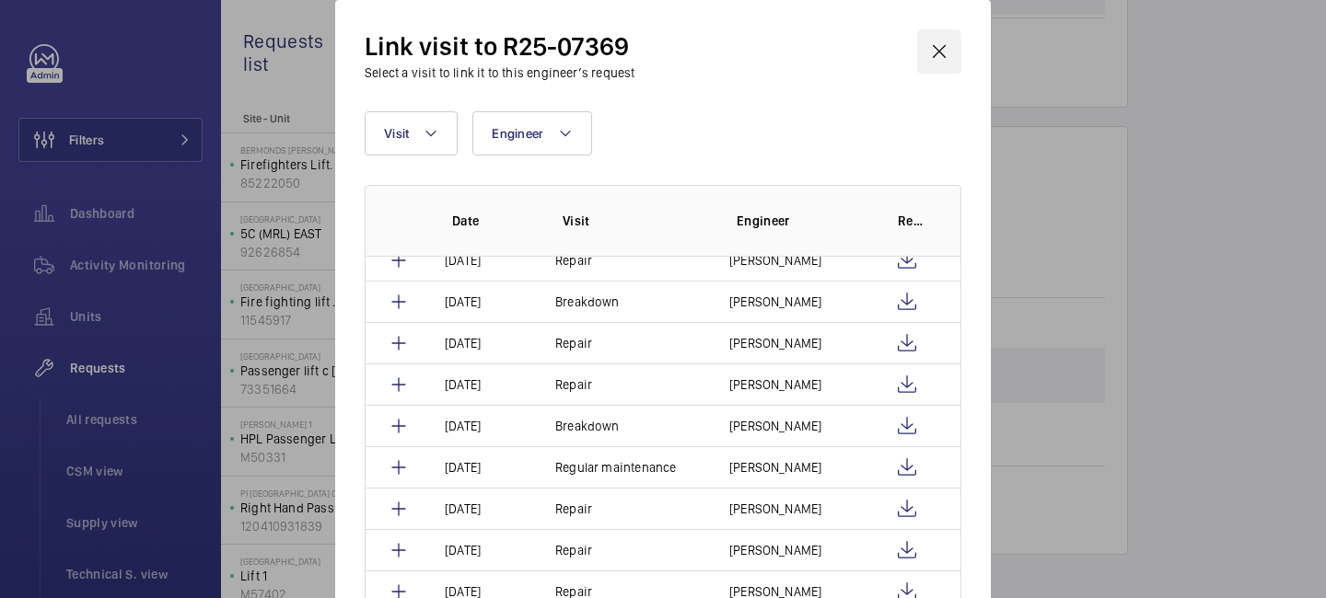
click at [942, 61] on wm-front-icon-button at bounding box center [939, 51] width 44 height 44
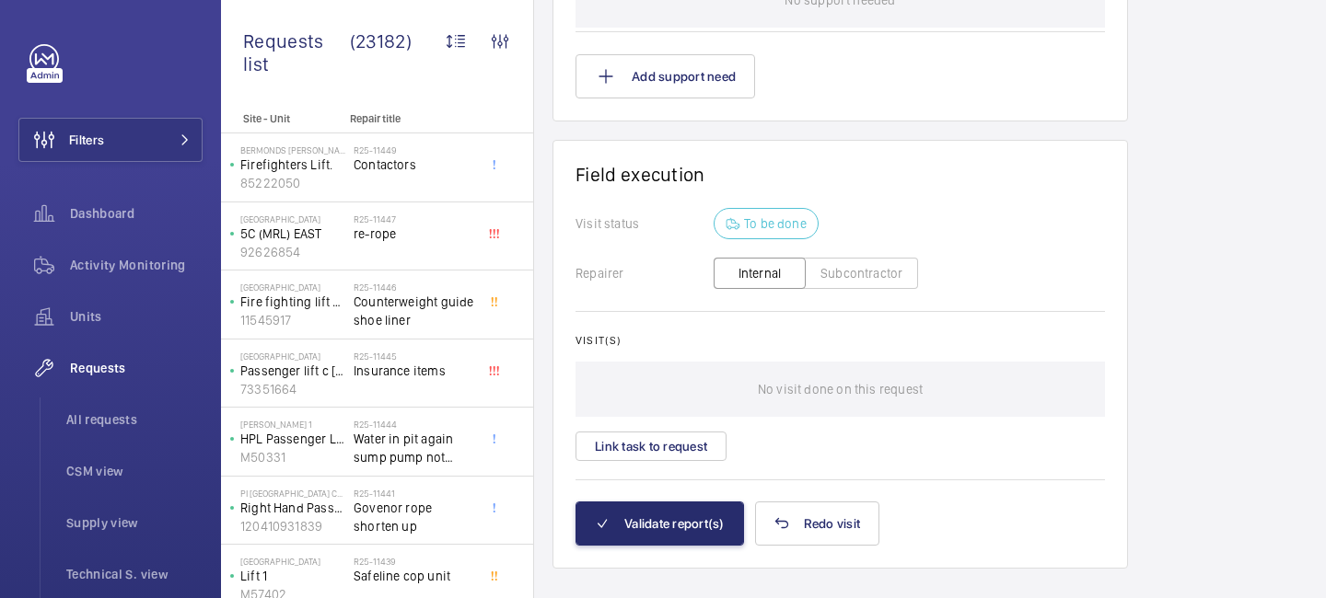
scroll to position [1600, 0]
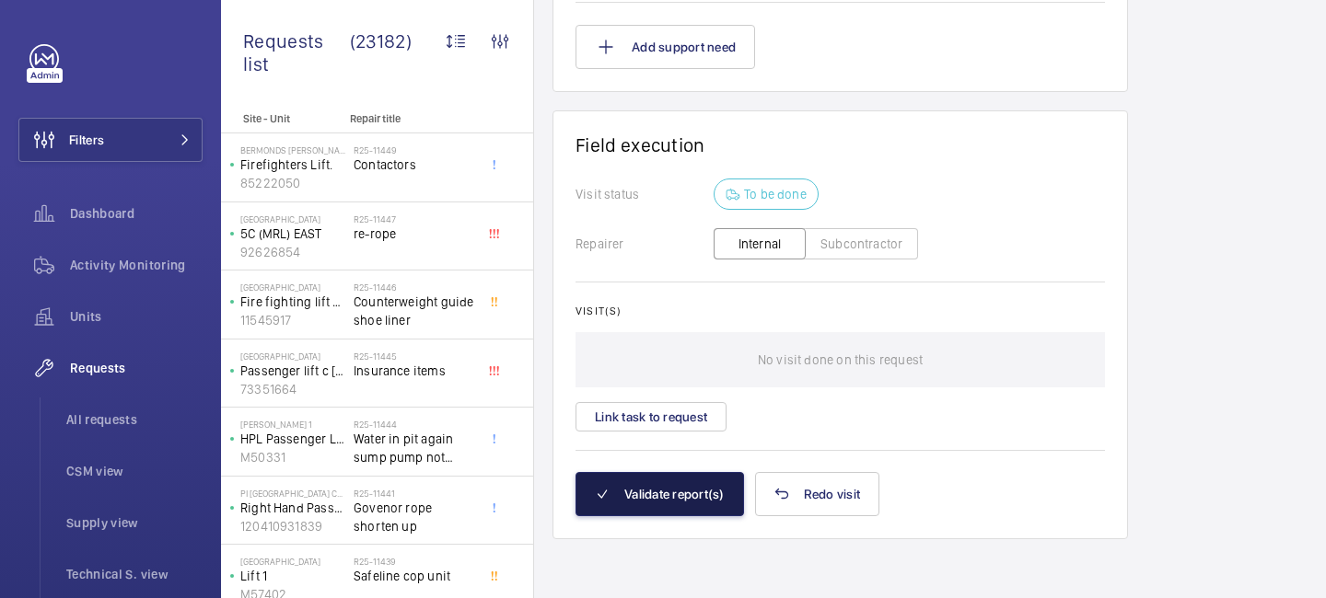
click at [659, 498] on button "Validate report(s)" at bounding box center [659, 494] width 168 height 44
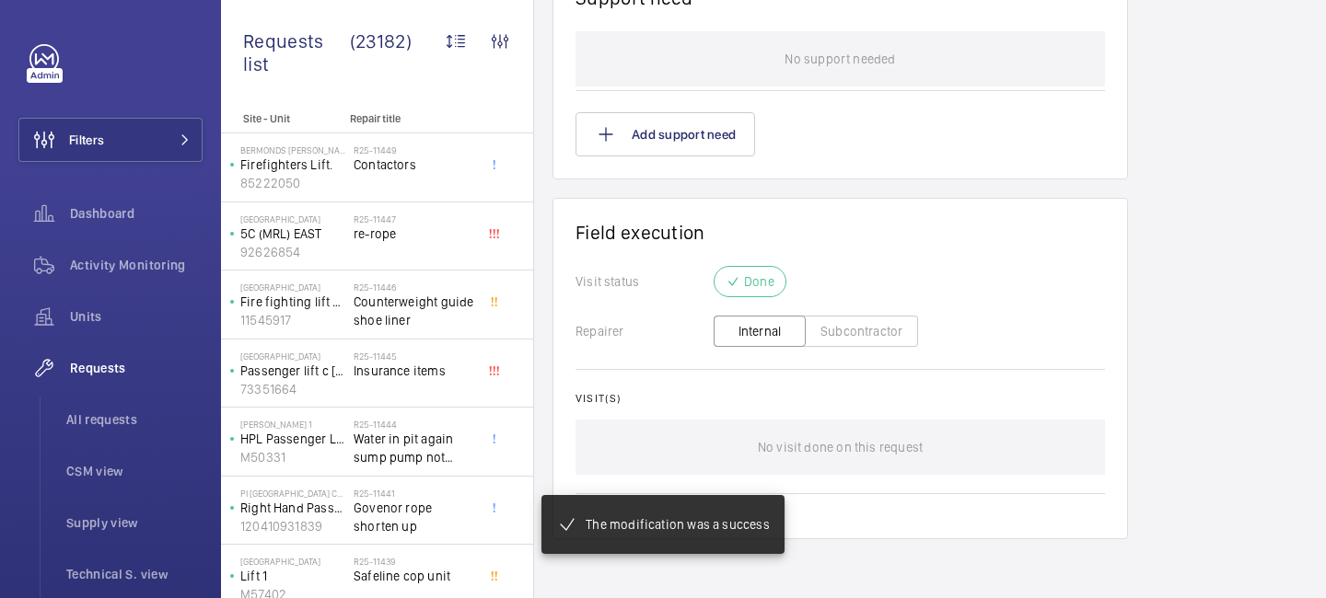
scroll to position [1334, 0]
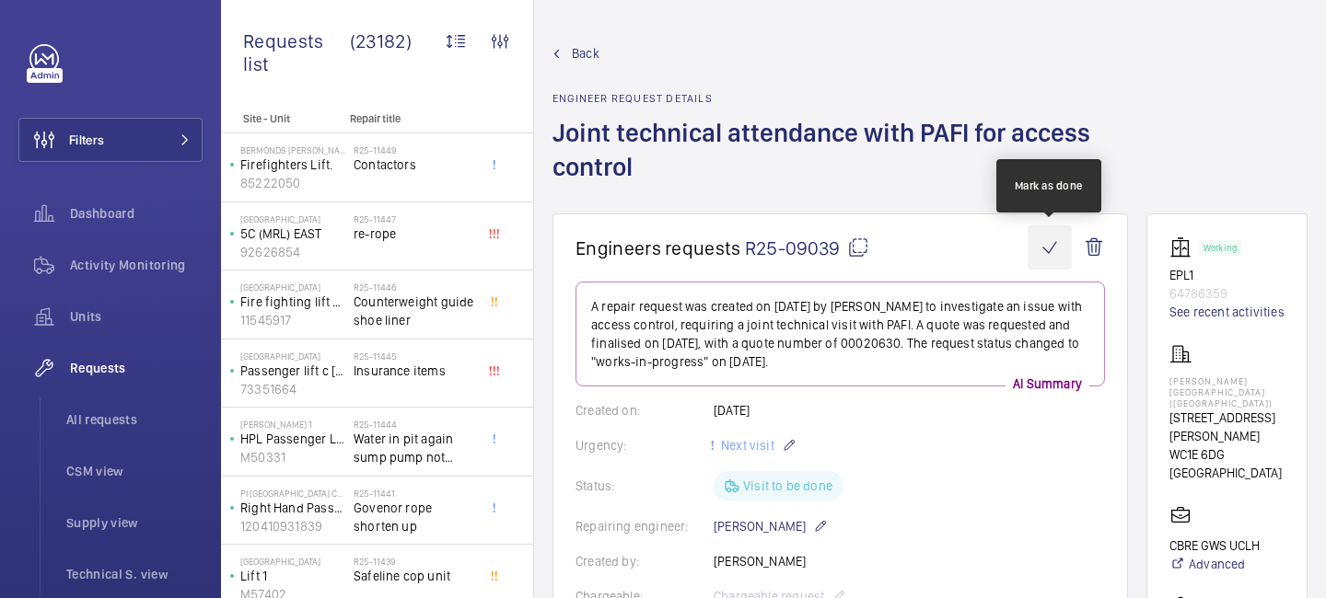
click at [1045, 240] on wm-front-icon-button at bounding box center [1050, 248] width 44 height 44
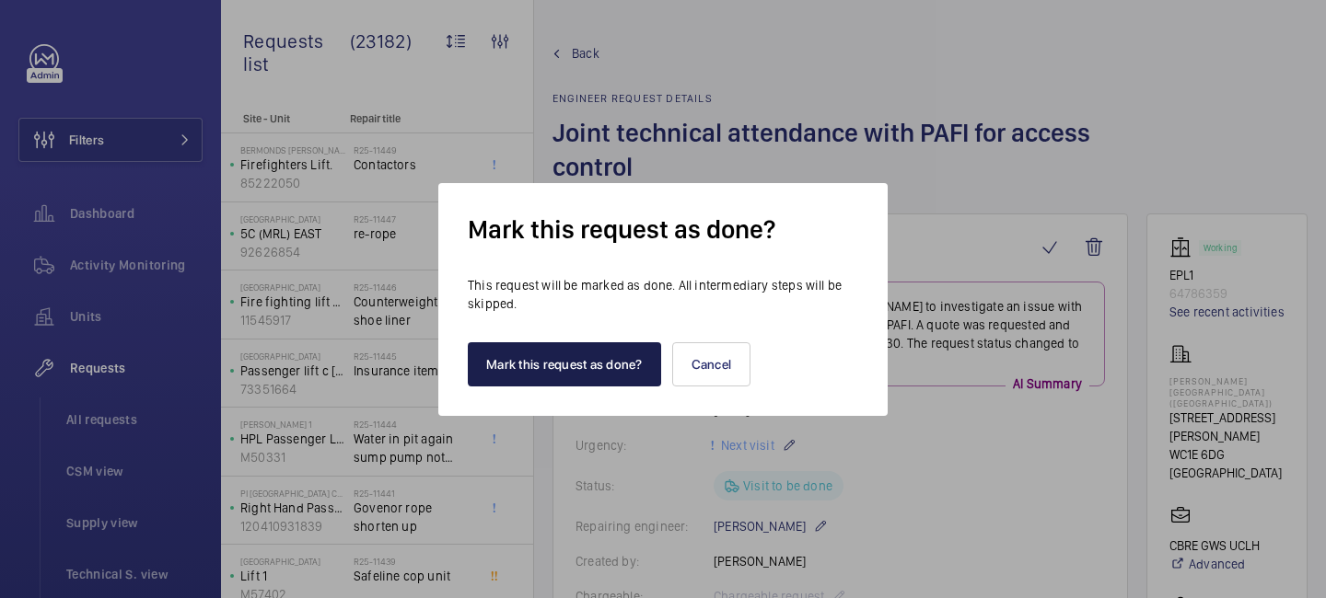
click at [567, 360] on button "Mark this request as done?" at bounding box center [564, 365] width 193 height 44
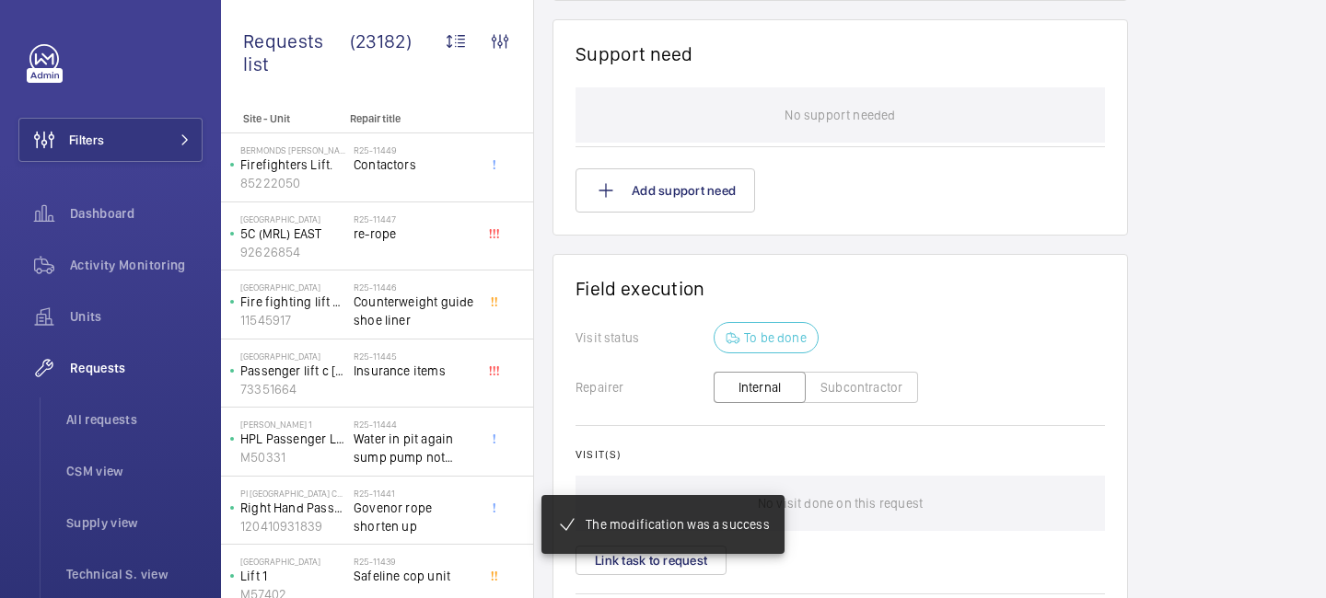
scroll to position [1457, 0]
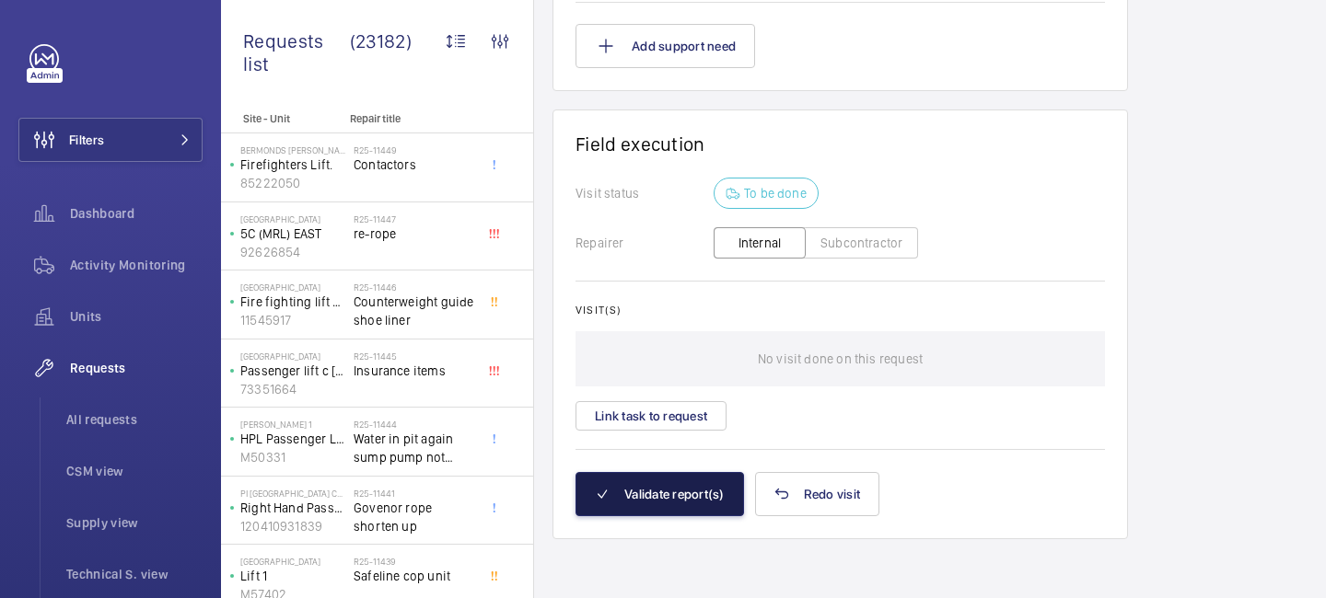
click at [653, 493] on button "Validate report(s)" at bounding box center [659, 494] width 168 height 44
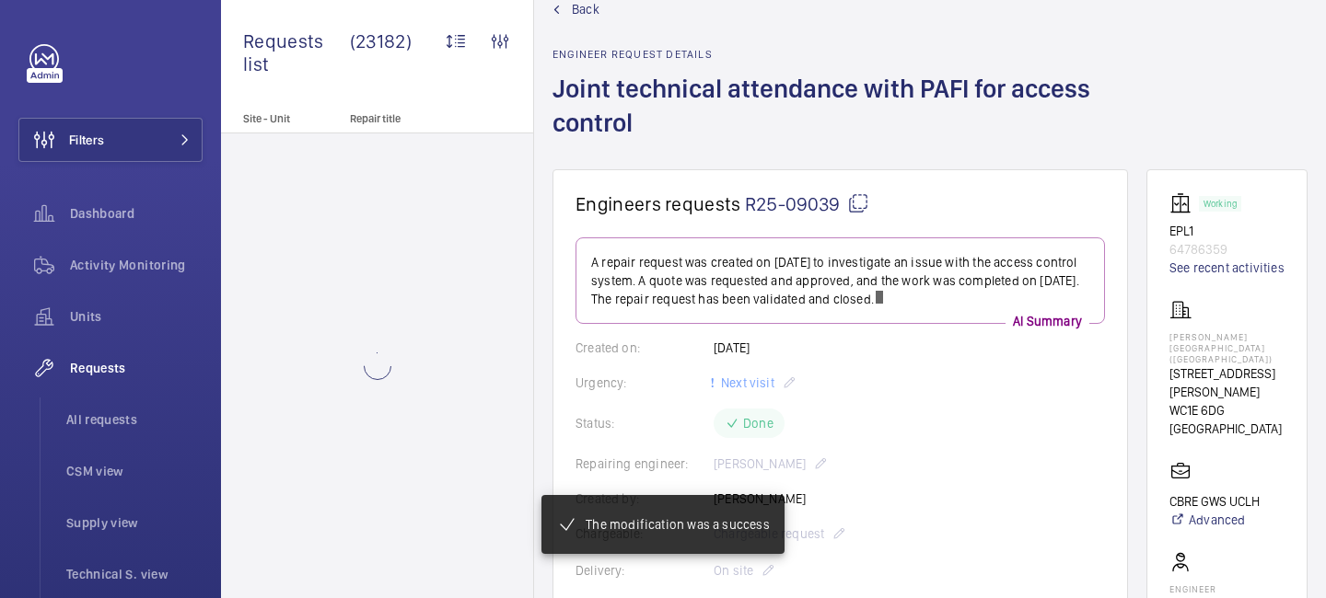
scroll to position [0, 0]
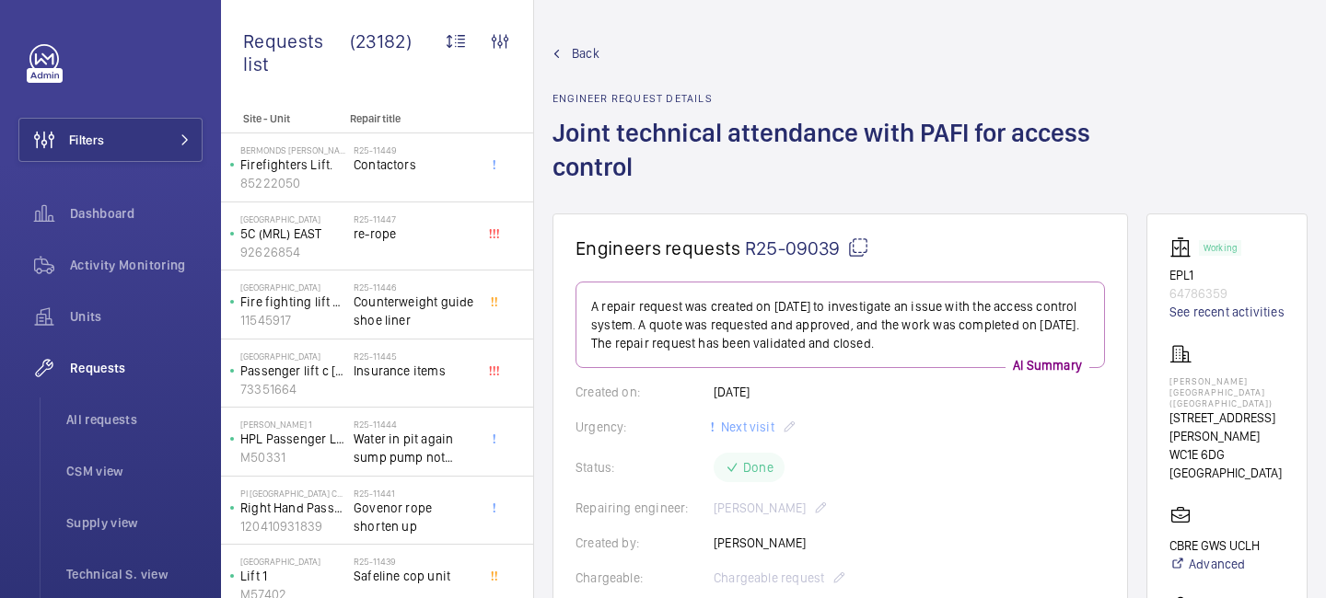
click at [598, 46] on span "Back" at bounding box center [586, 53] width 28 height 18
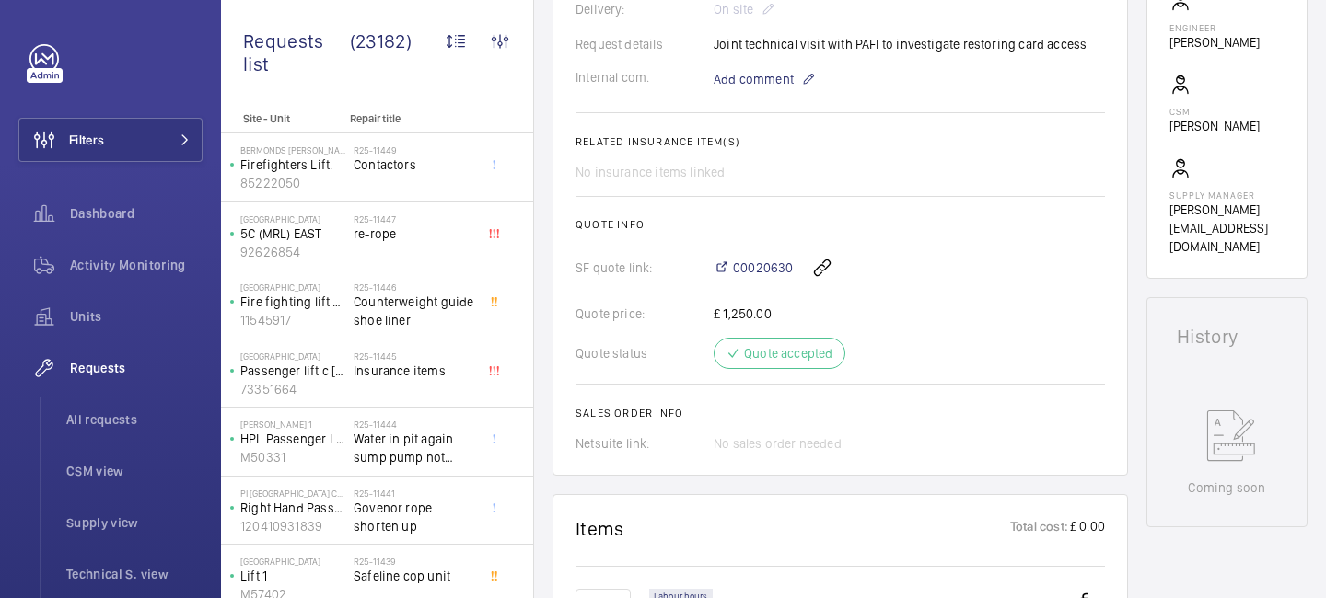
scroll to position [422, 0]
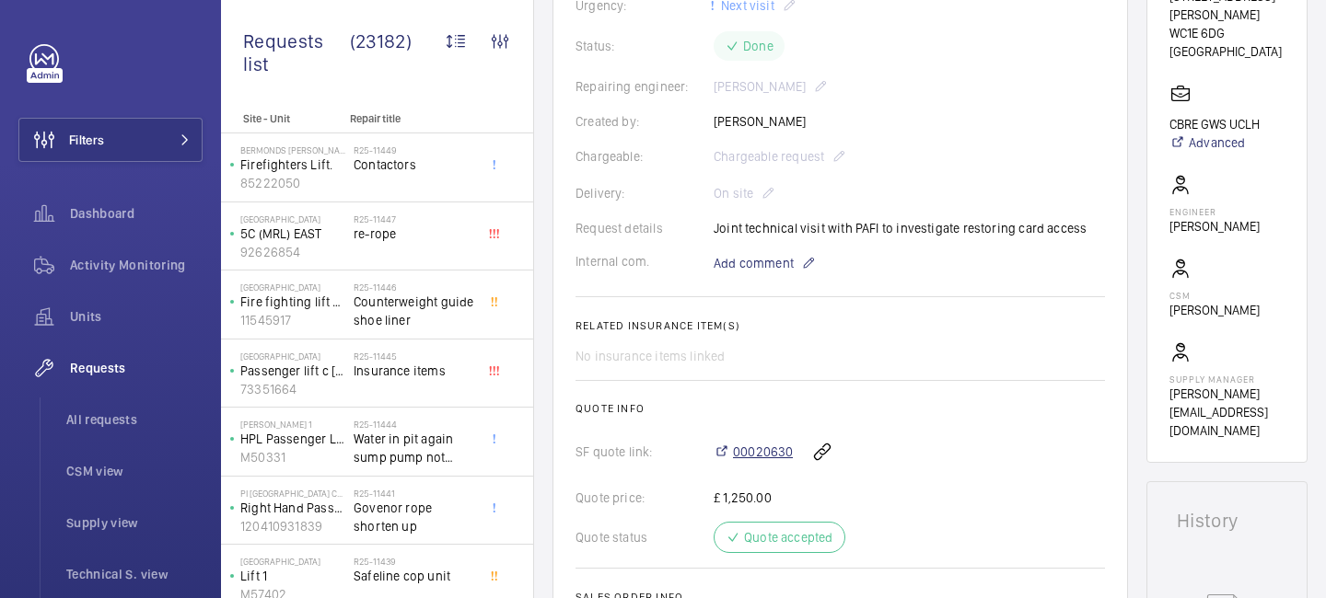
click at [758, 449] on span "00020630" at bounding box center [763, 452] width 60 height 18
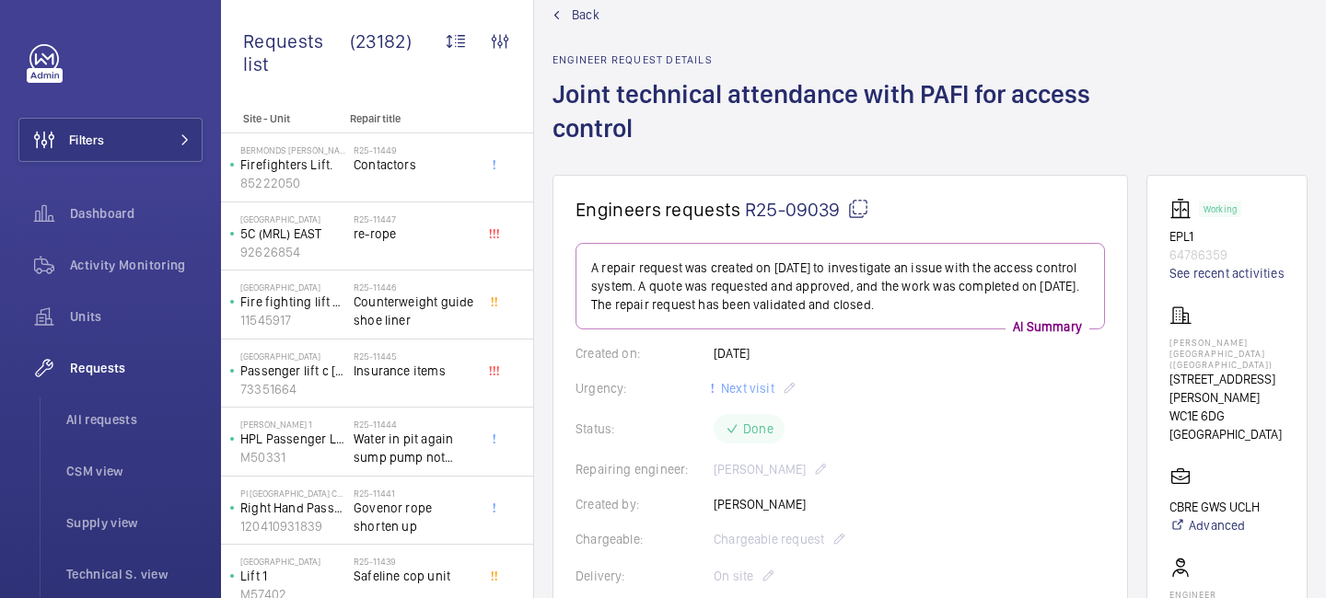
scroll to position [0, 0]
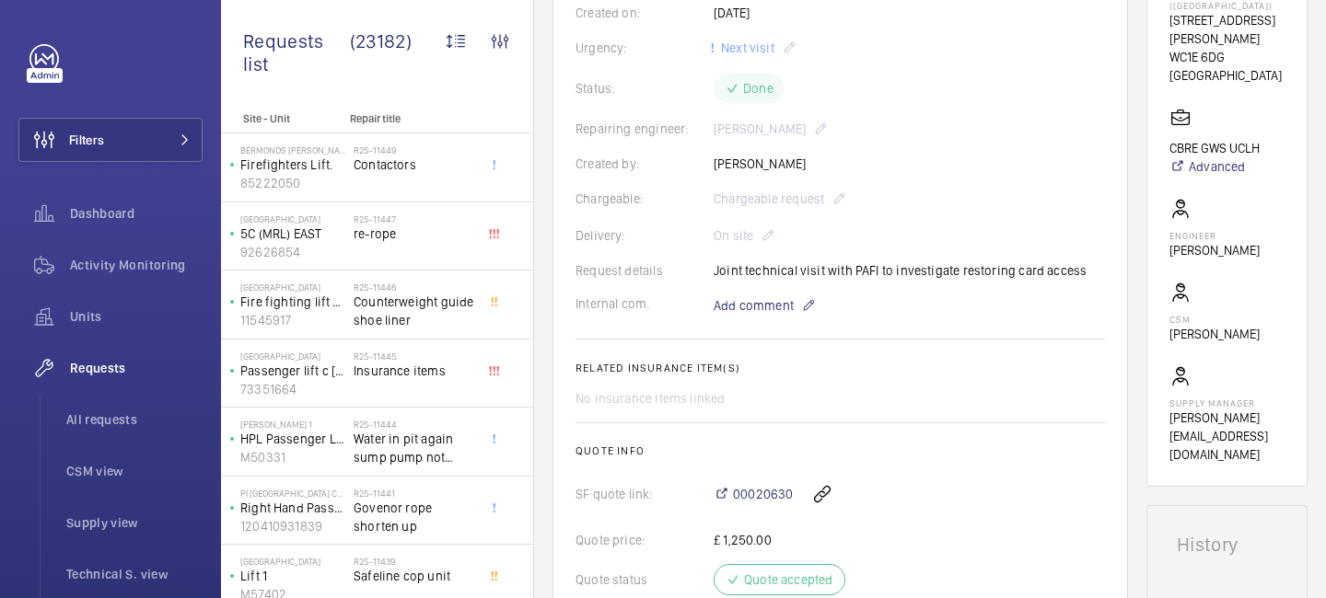
scroll to position [633, 0]
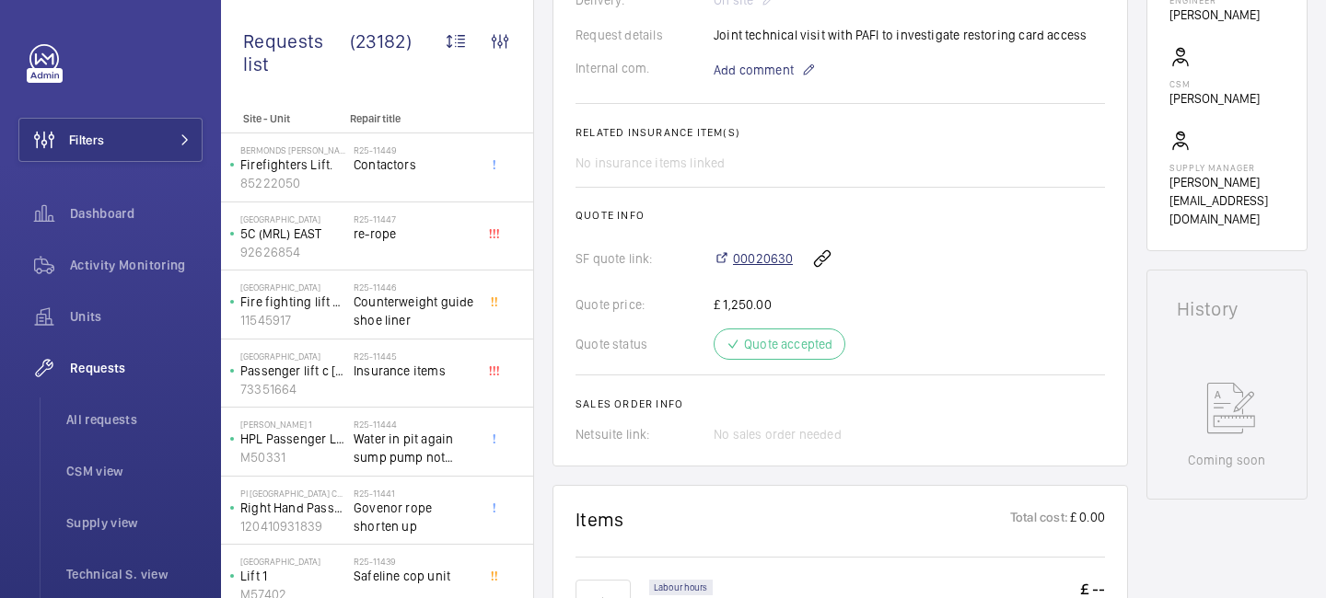
click at [756, 259] on span "00020630" at bounding box center [763, 259] width 60 height 18
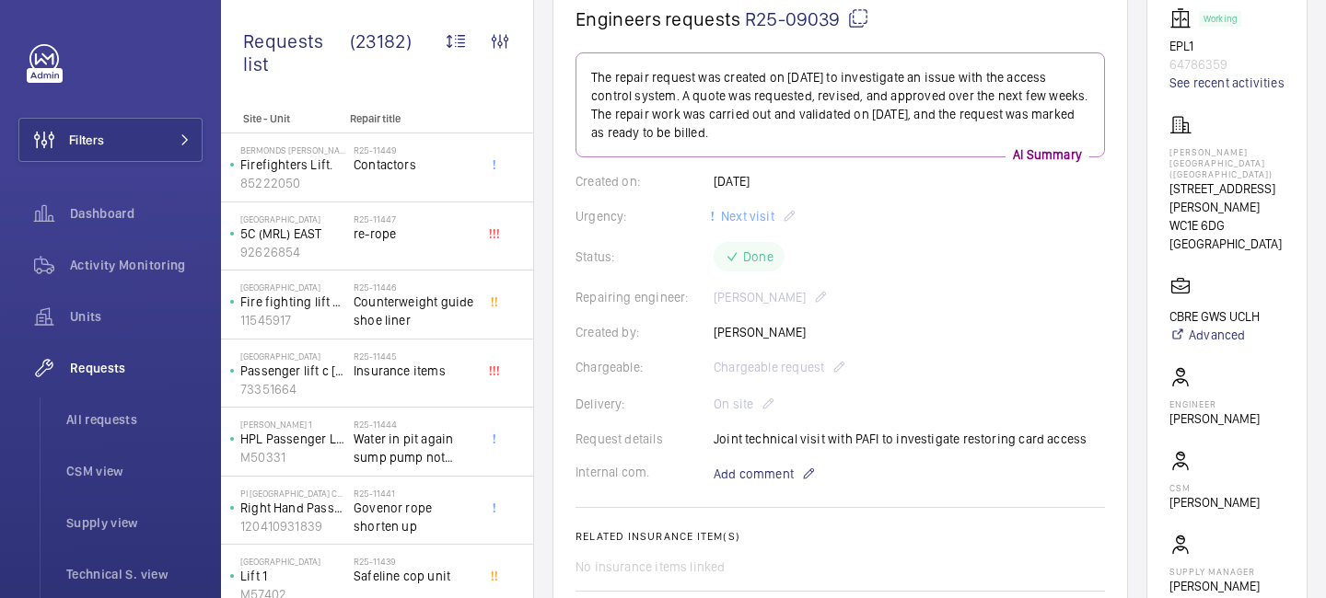
scroll to position [0, 0]
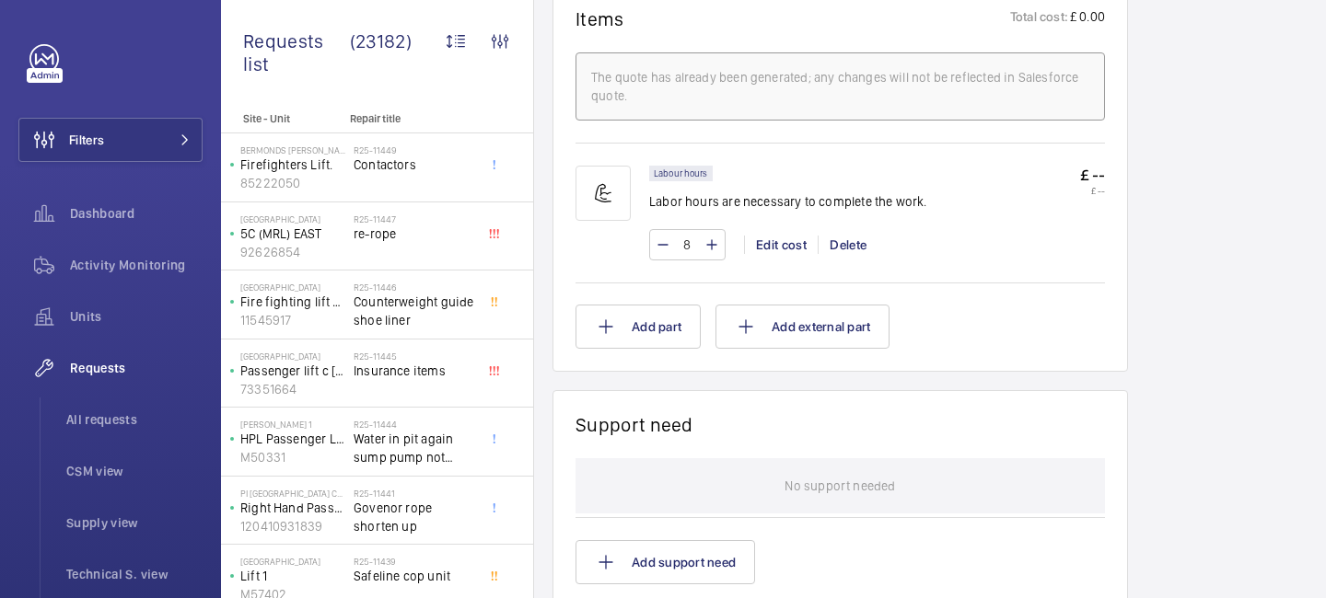
scroll to position [1619, 0]
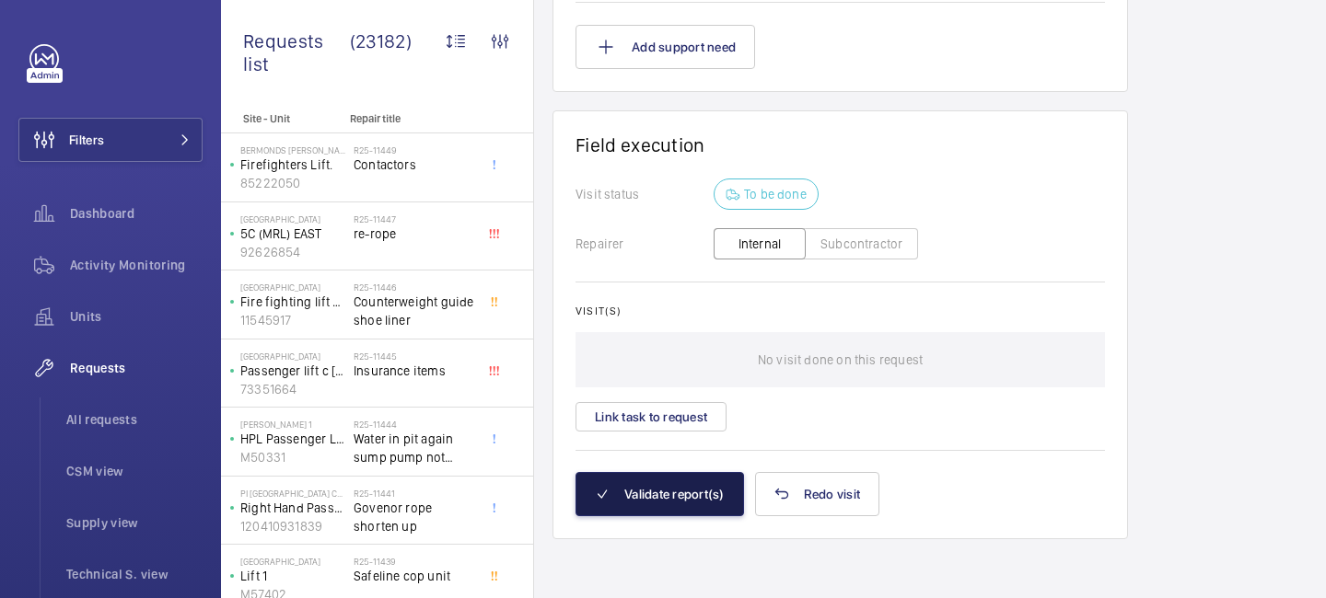
click at [647, 494] on button "Validate report(s)" at bounding box center [659, 494] width 168 height 44
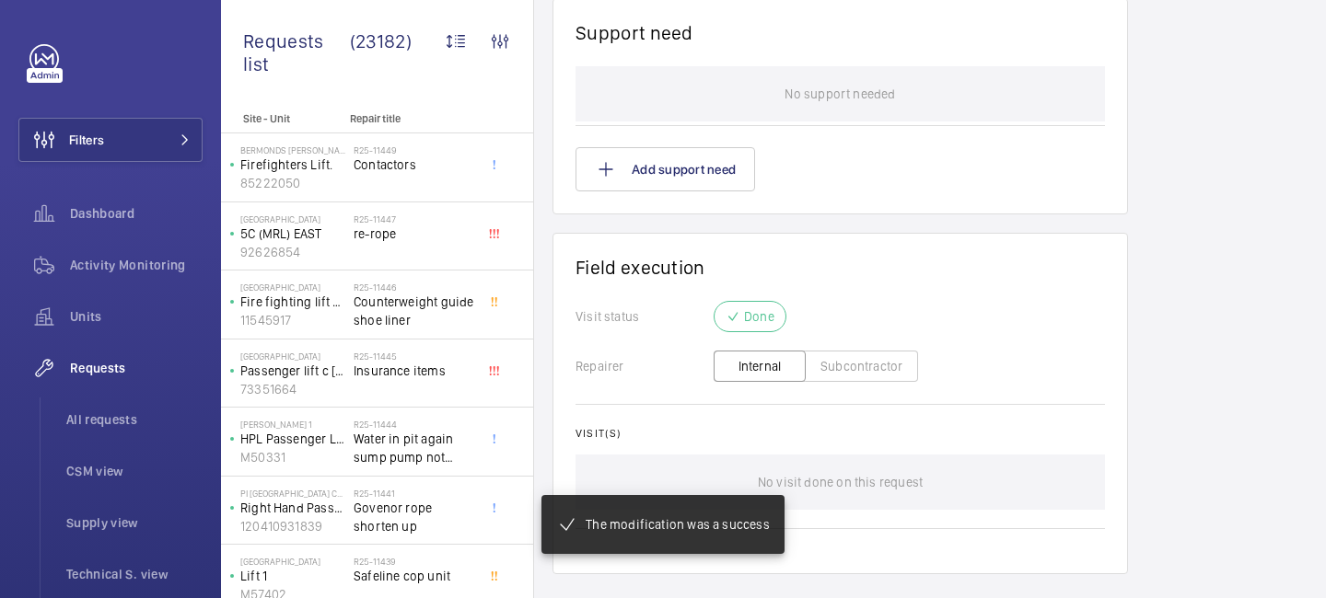
scroll to position [1353, 0]
